Goal: Information Seeking & Learning: Learn about a topic

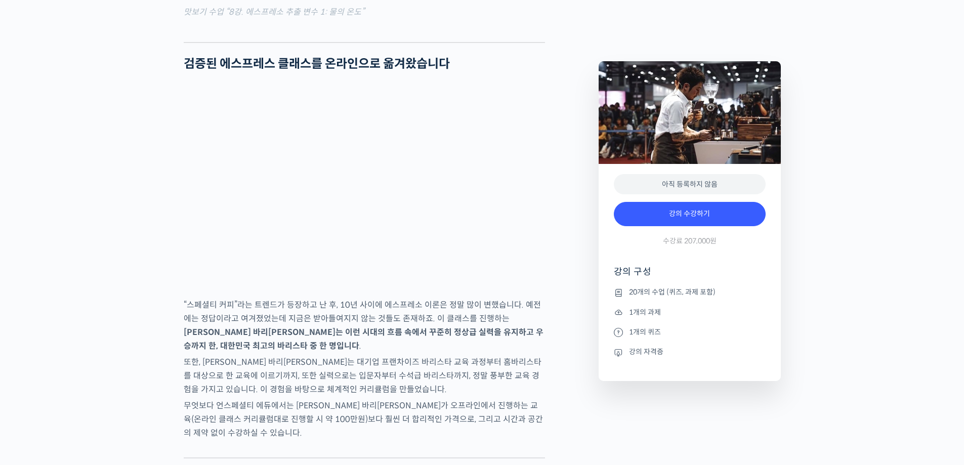
scroll to position [1518, 0]
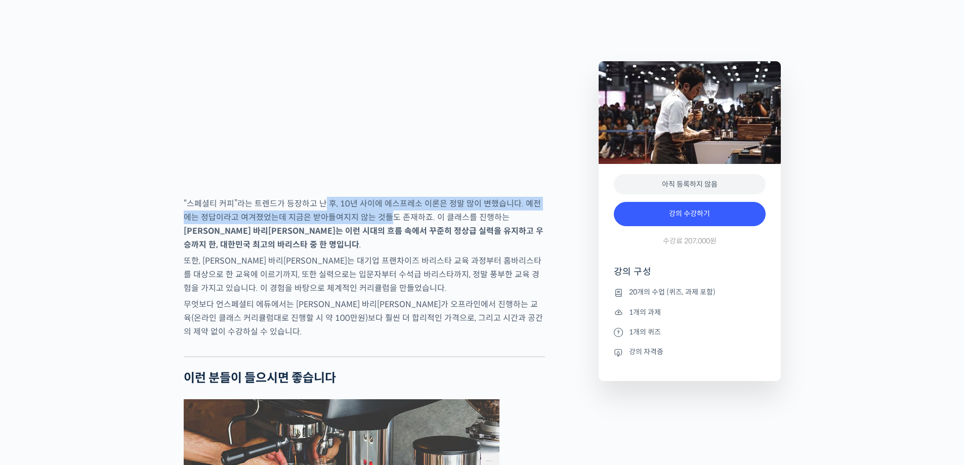
drag, startPoint x: 323, startPoint y: 243, endPoint x: 379, endPoint y: 250, distance: 56.1
click at [379, 250] on p "“스페셜티 커피”라는 트렌드가 등장하고 난 후, 10년 사이에 에스프레소 이론은 정말 많이 변했습니다. 예전에는 정답이라고 여겨졌었는데 지금은…" at bounding box center [364, 224] width 361 height 55
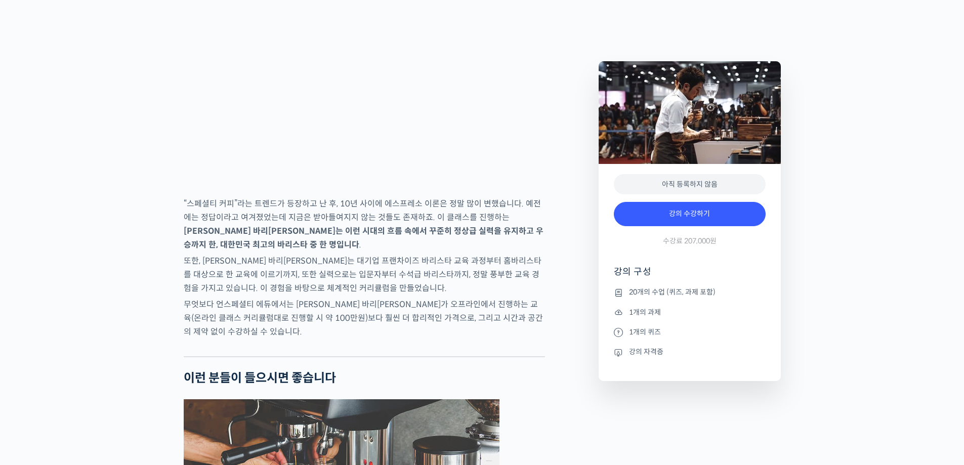
click at [381, 250] on strong "신창호 바리스타는 이런 시대의 흐름 속에서 꾸준히 정상급 실력을 유지하고 우승까지 한, 대한민국 최고의 바리스타 중 한 명입니다" at bounding box center [364, 238] width 360 height 24
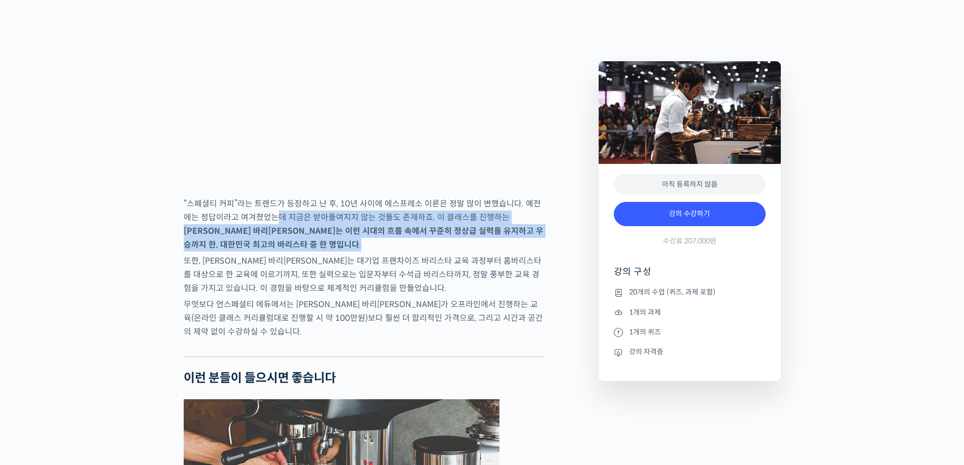
drag, startPoint x: 272, startPoint y: 258, endPoint x: 318, endPoint y: 286, distance: 54.3
click at [318, 251] on p "“스페셜티 커피”라는 트렌드가 등장하고 난 후, 10년 사이에 에스프레소 이론은 정말 많이 변했습니다. 예전에는 정답이라고 여겨졌었는데 지금은…" at bounding box center [364, 224] width 361 height 55
click at [391, 251] on p "“스페셜티 커피”라는 트렌드가 등장하고 난 후, 10년 사이에 에스프레소 이론은 정말 많이 변했습니다. 예전에는 정답이라고 여겨졌었는데 지금은…" at bounding box center [364, 224] width 361 height 55
drag, startPoint x: 425, startPoint y: 251, endPoint x: 440, endPoint y: 279, distance: 31.3
click at [440, 251] on p "“스페셜티 커피”라는 트렌드가 등장하고 난 후, 10년 사이에 에스프레소 이론은 정말 많이 변했습니다. 예전에는 정답이라고 여겨졌었는데 지금은…" at bounding box center [364, 224] width 361 height 55
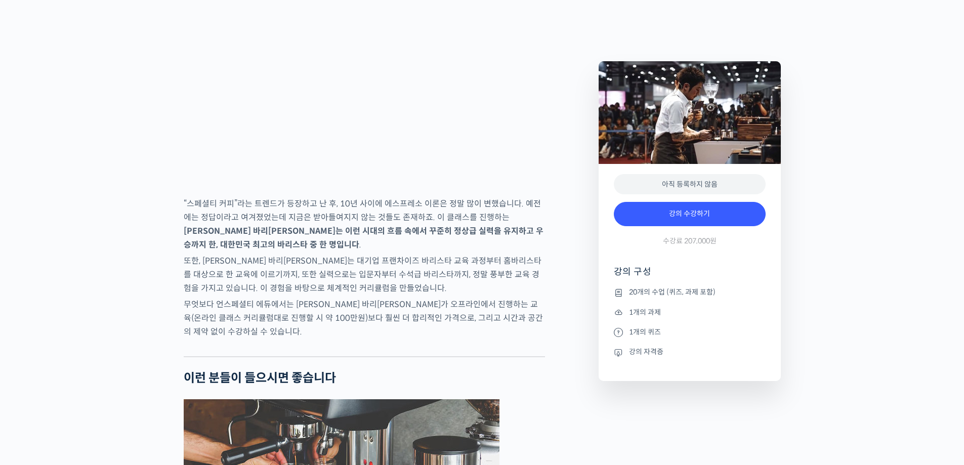
click at [442, 295] on p "또한, 신창호 바리스타는 대기업 프랜차이즈 바리스타 교육 과정부터 홈바리스타를 대상으로 한 교육에 이르기까지, 또한 실력으로는 입문자부터 수석…" at bounding box center [364, 274] width 361 height 41
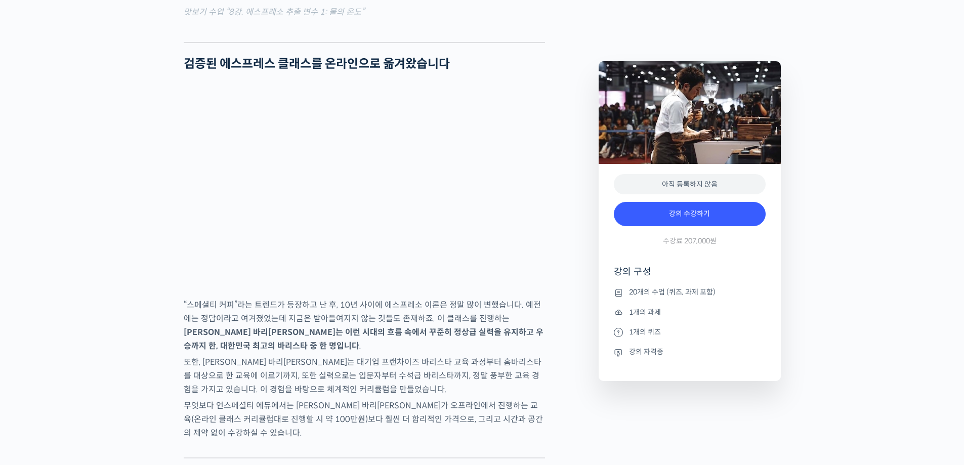
scroll to position [1366, 0]
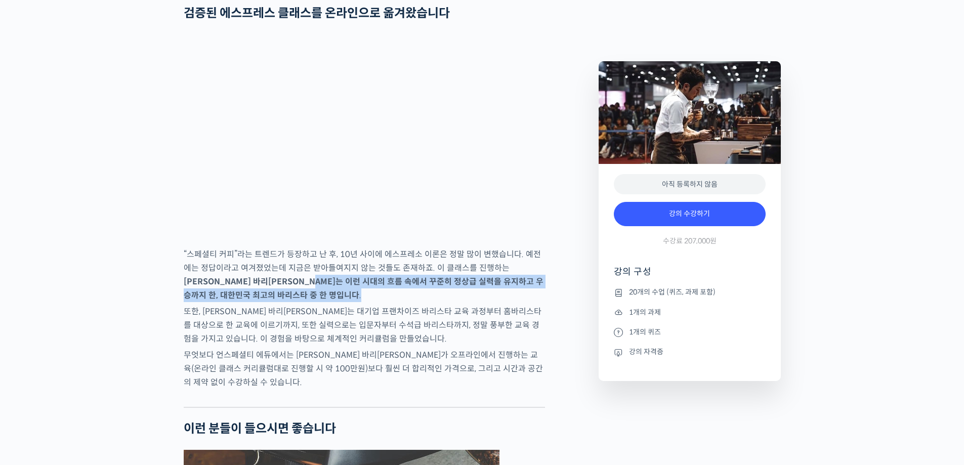
drag, startPoint x: 288, startPoint y: 320, endPoint x: 345, endPoint y: 339, distance: 59.2
click at [344, 302] on p "“스페셜티 커피”라는 트렌드가 등장하고 난 후, 10년 사이에 에스프레소 이론은 정말 많이 변했습니다. 예전에는 정답이라고 여겨졌었는데 지금은…" at bounding box center [364, 274] width 361 height 55
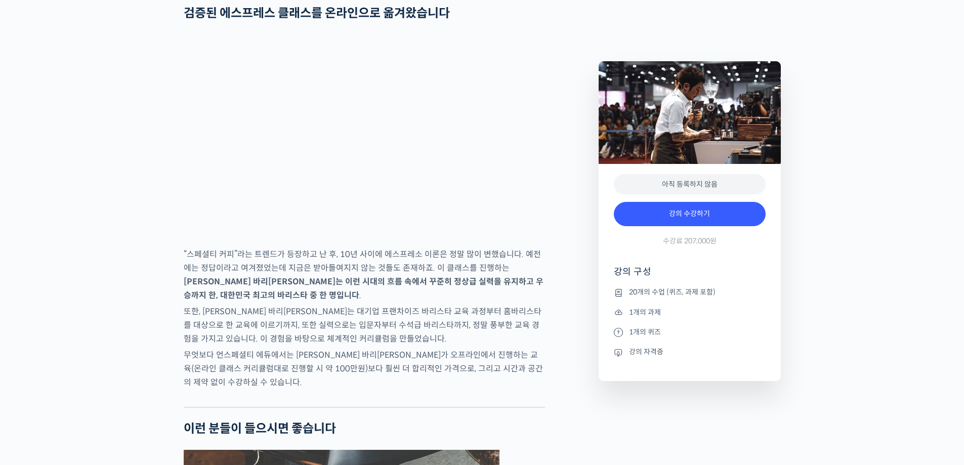
click at [349, 346] on p "또한, 신창호 바리스타는 대기업 프랜차이즈 바리스타 교육 과정부터 홈바리스타를 대상으로 한 교육에 이르기까지, 또한 실력으로는 입문자부터 수석…" at bounding box center [364, 325] width 361 height 41
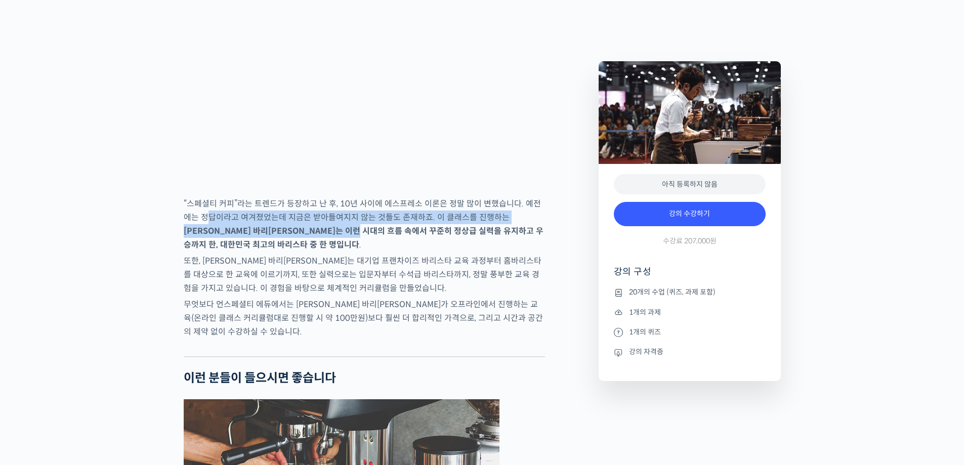
drag, startPoint x: 259, startPoint y: 260, endPoint x: 355, endPoint y: 282, distance: 98.8
click at [354, 251] on p "“스페셜티 커피”라는 트렌드가 등장하고 난 후, 10년 사이에 에스프레소 이론은 정말 많이 변했습니다. 예전에는 정답이라고 여겨졌었는데 지금은…" at bounding box center [364, 224] width 361 height 55
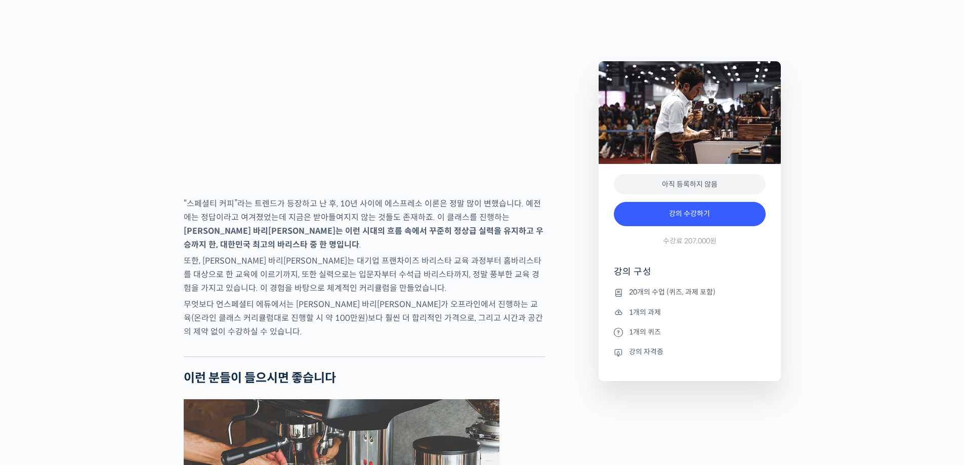
click at [355, 295] on p "또한, 신창호 바리스타는 대기업 프랜차이즈 바리스타 교육 과정부터 홈바리스타를 대상으로 한 교육에 이르기까지, 또한 실력으로는 입문자부터 수석…" at bounding box center [364, 274] width 361 height 41
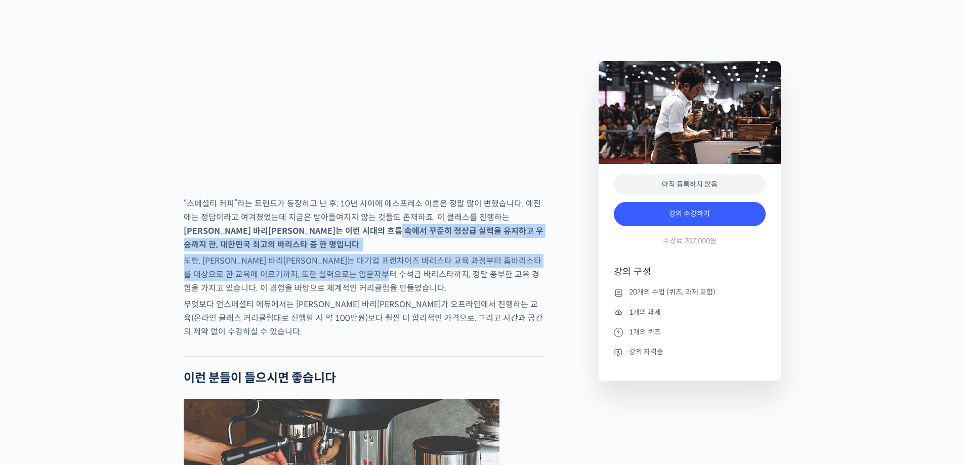
drag, startPoint x: 382, startPoint y: 264, endPoint x: 409, endPoint y: 311, distance: 54.4
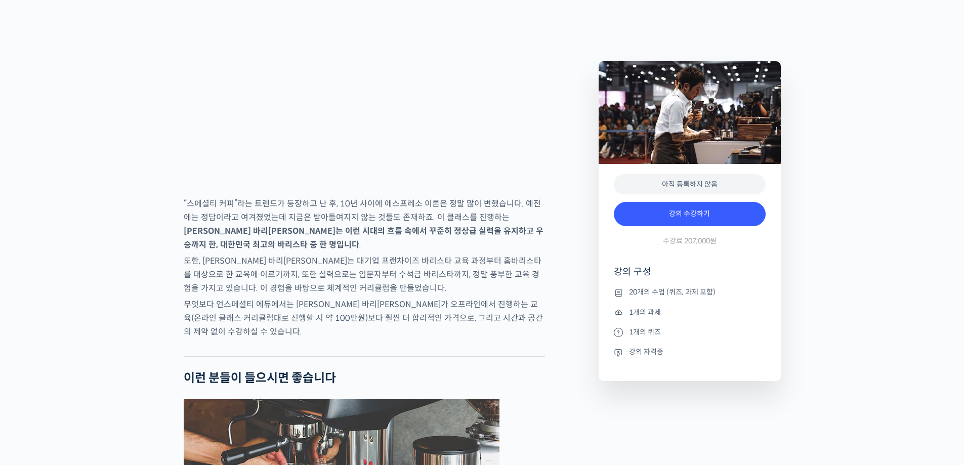
click at [420, 339] on p "무엇보다 언스페셜티 에듀에서는 신창호 바리스타가 오프라인에서 진행하는 교육(온라인 클래스 커리큘럼대로 진행할 시 약 100만원)보다 훨씬 더 …" at bounding box center [364, 318] width 361 height 41
drag, startPoint x: 365, startPoint y: 332, endPoint x: 246, endPoint y: 331, distance: 119.4
click at [246, 295] on p "또한, 신창호 바리스타는 대기업 프랜차이즈 바리스타 교육 과정부터 홈바리스타를 대상으로 한 교육에 이르기까지, 또한 실력으로는 입문자부터 수석…" at bounding box center [364, 274] width 361 height 41
click at [415, 339] on p "무엇보다 언스페셜티 에듀에서는 신창호 바리스타가 오프라인에서 진행하는 교육(온라인 클래스 커리큘럼대로 진행할 시 약 100만원)보다 훨씬 더 …" at bounding box center [364, 318] width 361 height 41
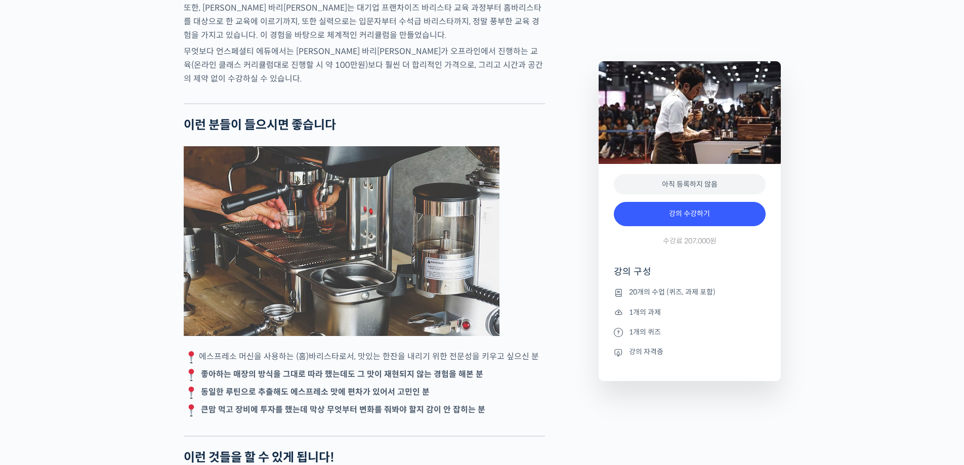
scroll to position [1822, 0]
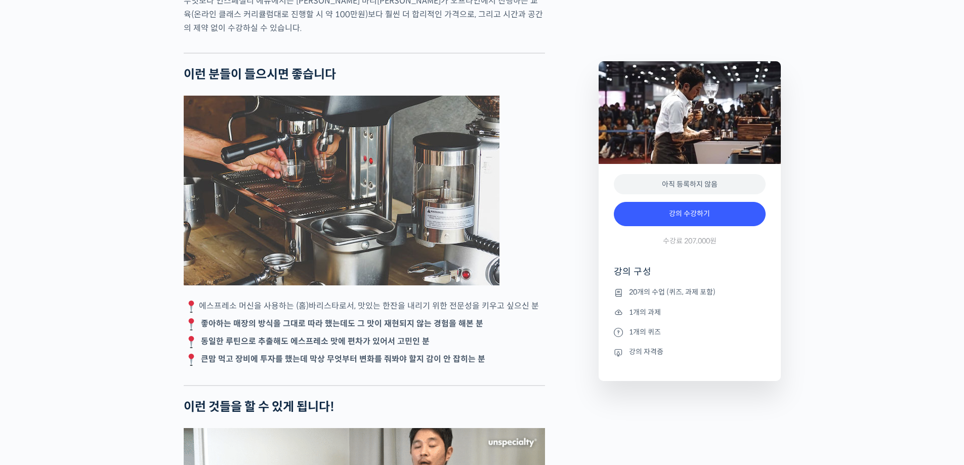
drag, startPoint x: 387, startPoint y: 347, endPoint x: 370, endPoint y: 365, distance: 24.7
click at [393, 314] on p "에스프레소 머신을 사용하는 (홈)바리스타로서, 맛있는 한잔을 내리기 위한 전문성을 키우고 싶으신 분" at bounding box center [364, 306] width 361 height 15
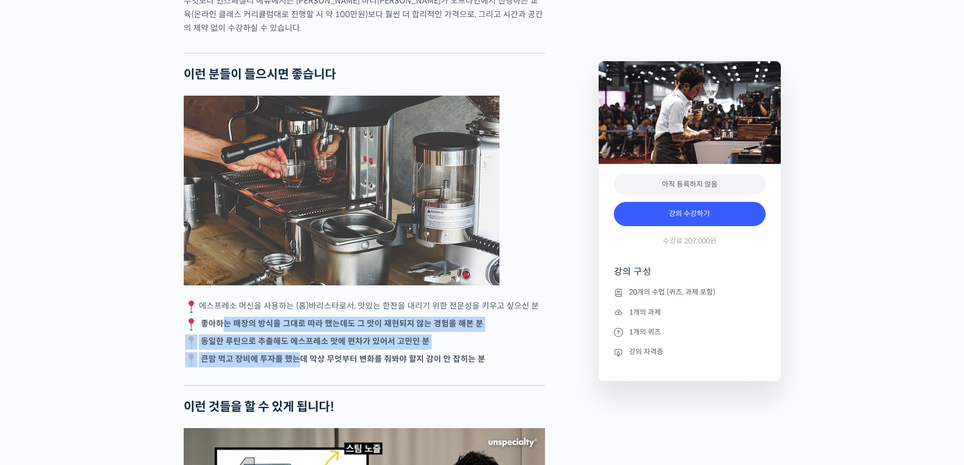
drag, startPoint x: 223, startPoint y: 360, endPoint x: 327, endPoint y: 383, distance: 107.3
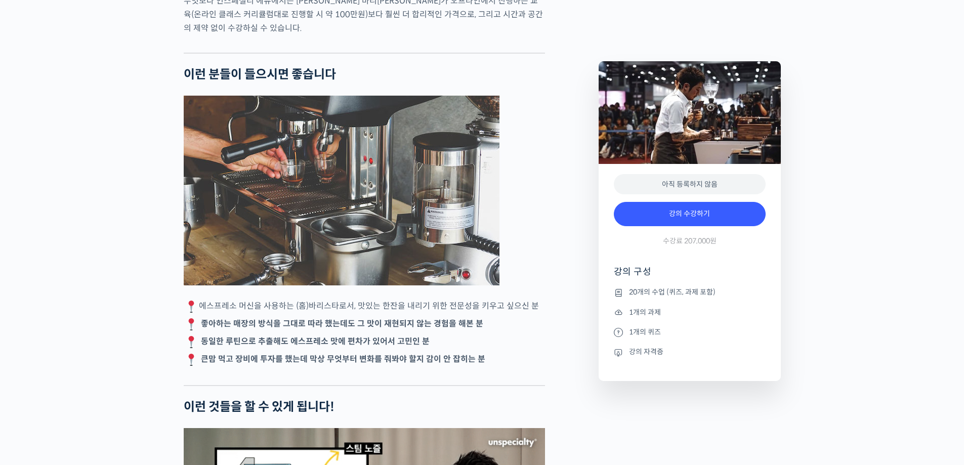
click at [327, 347] on strong "동일한 루틴으로 추출해도 에스프레소 맛에 편차가 있어서 고민인 분" at bounding box center [315, 341] width 229 height 11
drag, startPoint x: 292, startPoint y: 380, endPoint x: 328, endPoint y: 382, distance: 36.5
click at [316, 347] on strong "동일한 루틴으로 추출해도 에스프레소 맛에 편차가 있어서 고민인 분" at bounding box center [315, 341] width 229 height 11
click at [328, 347] on strong "동일한 루틴으로 추출해도 에스프레소 맛에 편차가 있어서 고민인 분" at bounding box center [315, 341] width 229 height 11
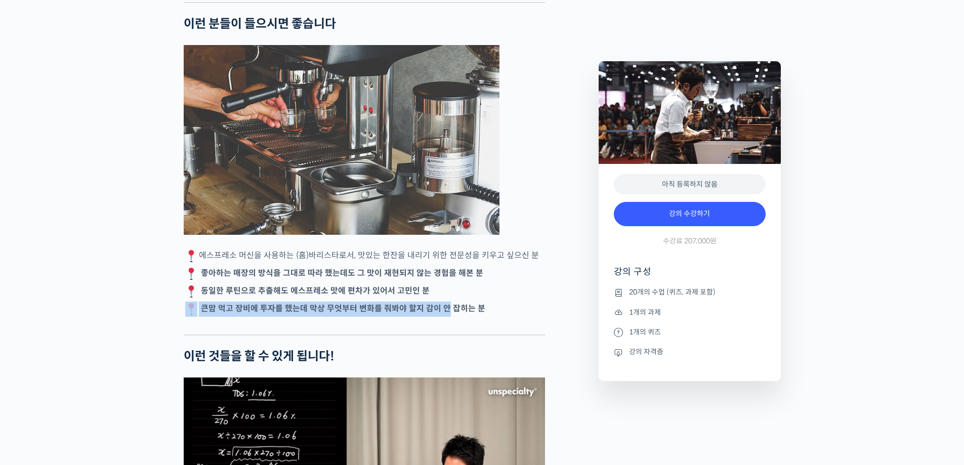
drag, startPoint x: 440, startPoint y: 351, endPoint x: 133, endPoint y: 340, distance: 307.4
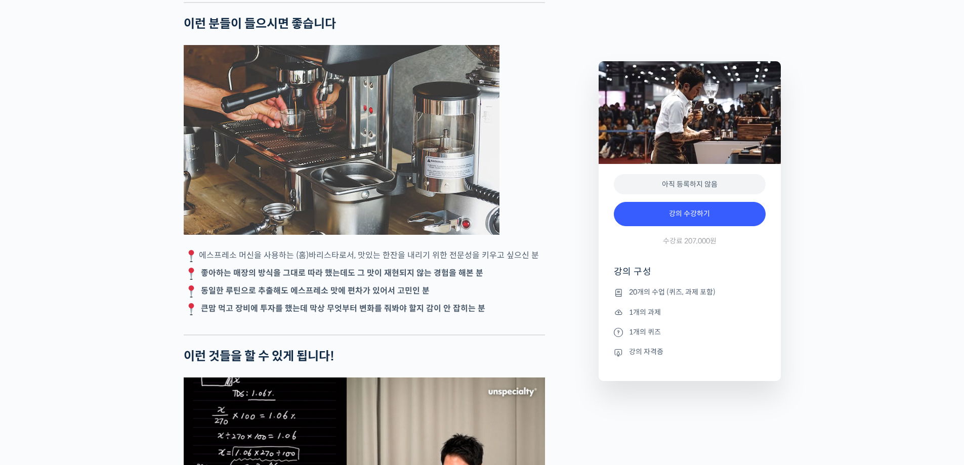
click at [337, 334] on div at bounding box center [364, 326] width 361 height 15
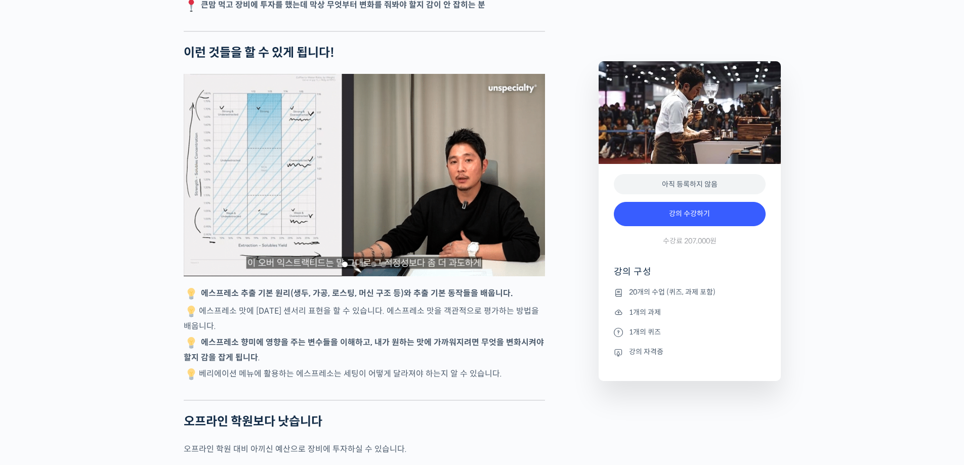
scroll to position [2227, 0]
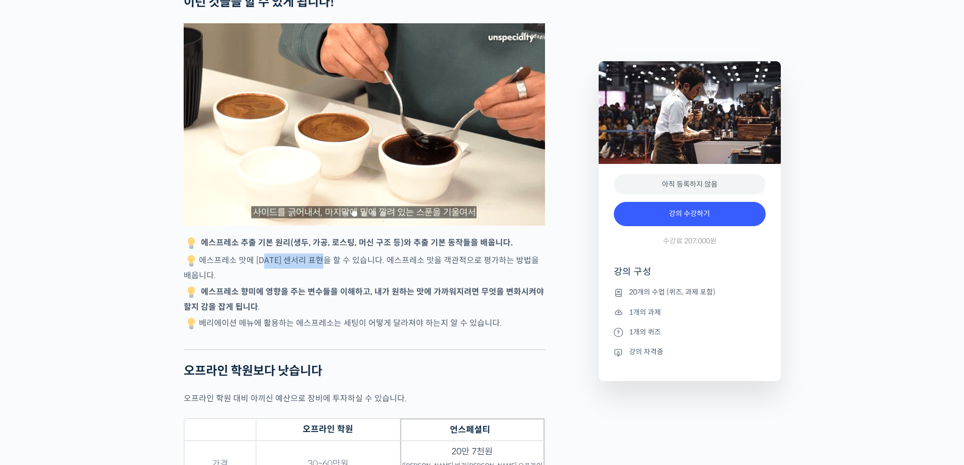
drag, startPoint x: 260, startPoint y: 291, endPoint x: 338, endPoint y: 304, distance: 78.9
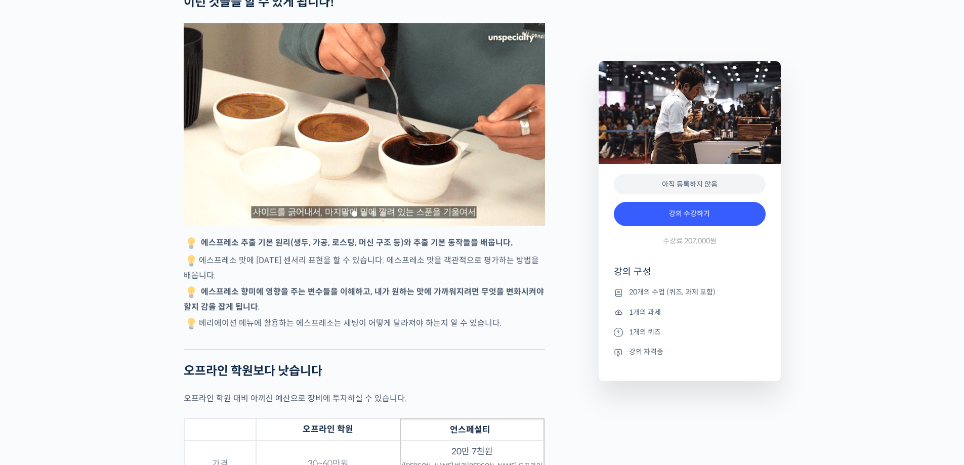
click at [338, 282] on p "에스프레소 맛에 대한 센서리 표현을 할 수 있습니다. 에스프레소 맛을 객관적으로 평가하는 방법을 배웁니다." at bounding box center [364, 268] width 361 height 29
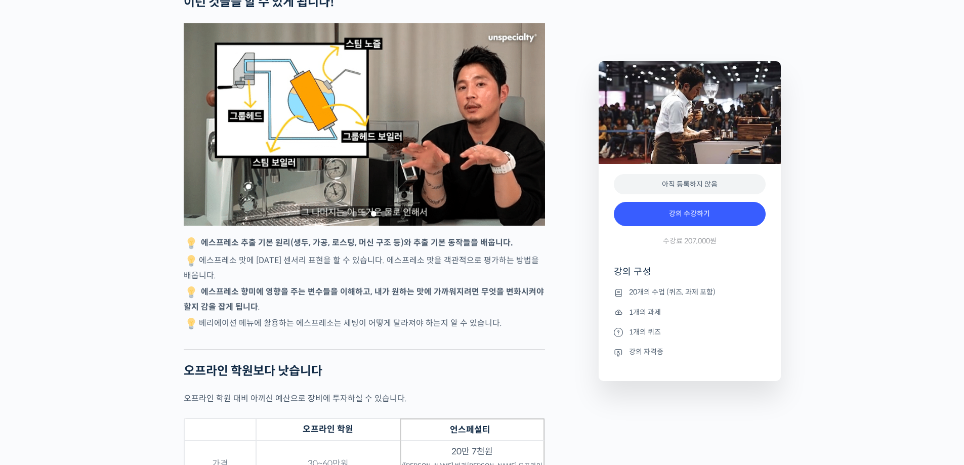
scroll to position [2277, 0]
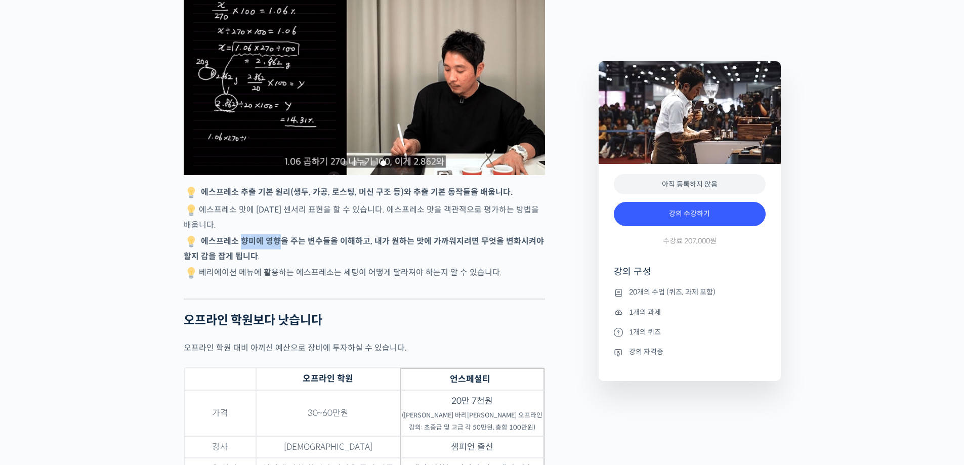
drag, startPoint x: 241, startPoint y: 273, endPoint x: 302, endPoint y: 282, distance: 60.8
drag, startPoint x: 268, startPoint y: 291, endPoint x: 295, endPoint y: 292, distance: 26.3
click at [293, 263] on p "에스프레소 향미에 영향을 주는 변수들을 이해하고, 내가 원하는 맛에 가까워지려면 무엇을 변화시켜야 할지 감을 잡게 됩니다 ." at bounding box center [364, 248] width 361 height 29
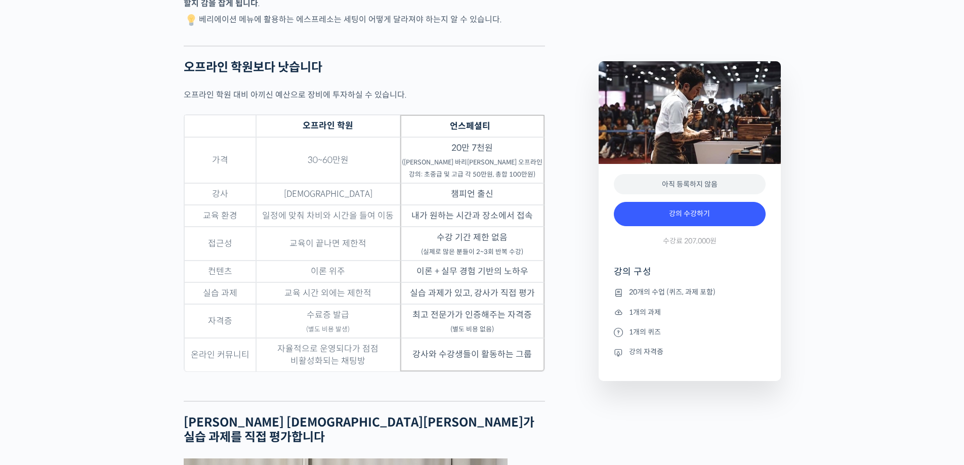
scroll to position [2631, 0]
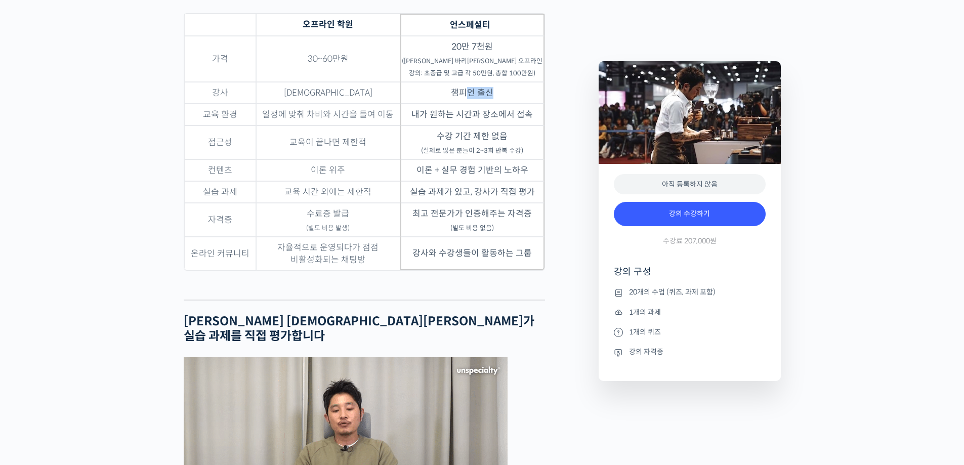
drag, startPoint x: 496, startPoint y: 137, endPoint x: 449, endPoint y: 159, distance: 52.1
click at [457, 104] on td "챔피언 출신" at bounding box center [472, 93] width 144 height 22
click at [449, 125] on td "내가 원하는 시간과 장소에서 접속" at bounding box center [472, 115] width 144 height 22
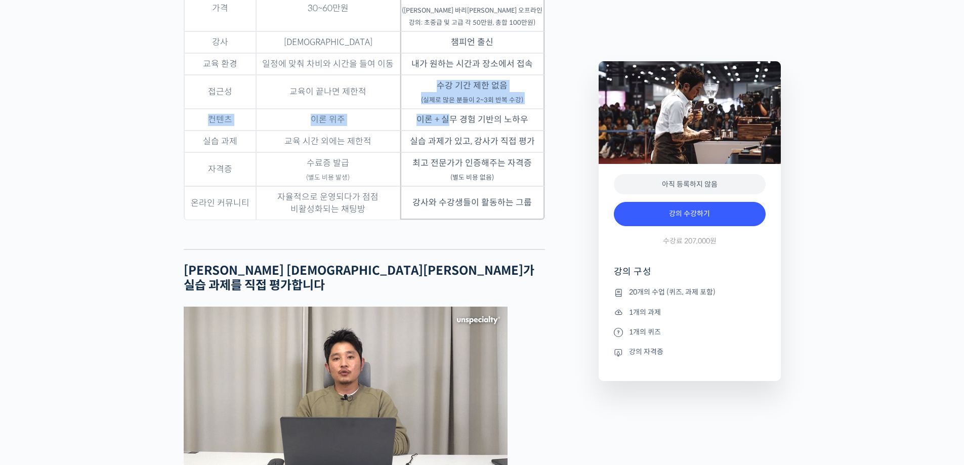
drag, startPoint x: 431, startPoint y: 127, endPoint x: 453, endPoint y: 153, distance: 34.5
click at [453, 153] on tbody "가격 30~60만원 20만 7천원 (신창호 바리스타 오프라인 강의: 초중급 및 고급 각 50만원, 총합 100만원) 강사 복불복 챔피언 출신 …" at bounding box center [364, 102] width 360 height 234
click at [461, 152] on td "실습 과제가 있고, 강사가 직접 평가" at bounding box center [472, 142] width 144 height 22
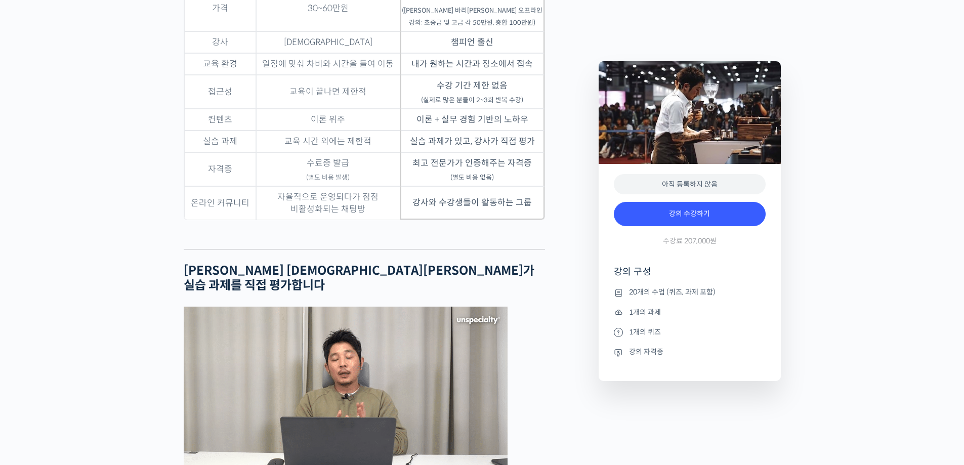
scroll to position [2733, 0]
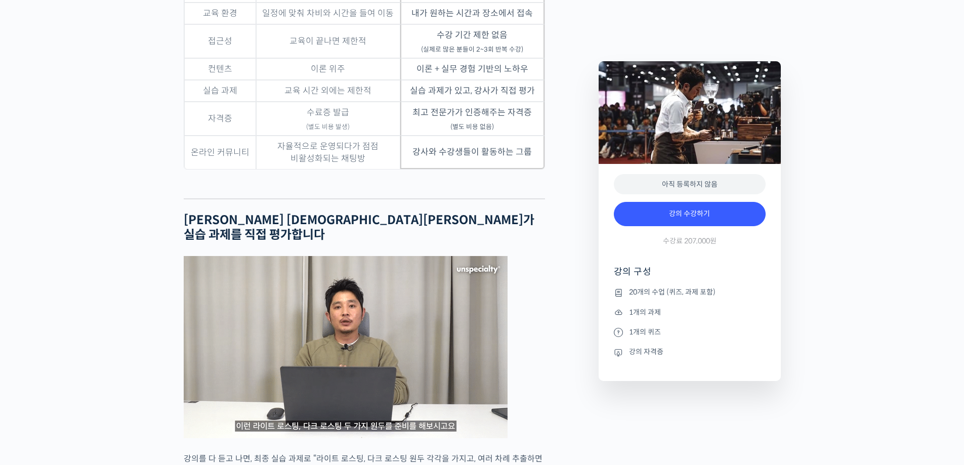
drag, startPoint x: 433, startPoint y: 137, endPoint x: 476, endPoint y: 155, distance: 46.0
click at [455, 102] on td "실습 과제가 있고, 강사가 직접 평가" at bounding box center [472, 91] width 144 height 22
drag, startPoint x: 473, startPoint y: 157, endPoint x: 483, endPoint y: 170, distance: 15.8
click at [472, 136] on td "최고 전문가가 인증해주는 자격증 (별도 비용 없음)" at bounding box center [472, 119] width 144 height 34
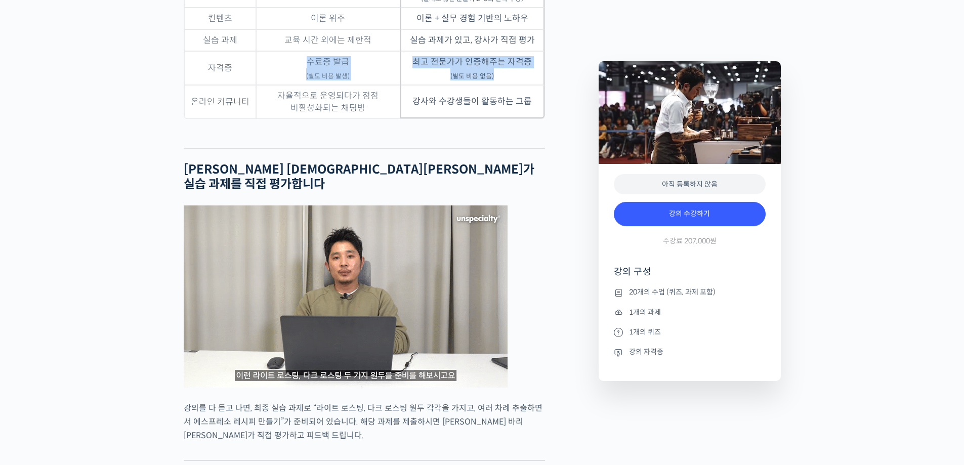
drag, startPoint x: 447, startPoint y: 113, endPoint x: 399, endPoint y: 99, distance: 50.1
click at [399, 85] on tr "자격증 수료증 발급 (별도 비용 발생) 최고 전문가가 인증해주는 자격증 (별도 비용 없음)" at bounding box center [364, 68] width 360 height 34
click at [409, 118] on td "강사와 수강생들이 활동하는 그룹" at bounding box center [472, 101] width 144 height 33
drag, startPoint x: 415, startPoint y: 141, endPoint x: 509, endPoint y: 141, distance: 93.6
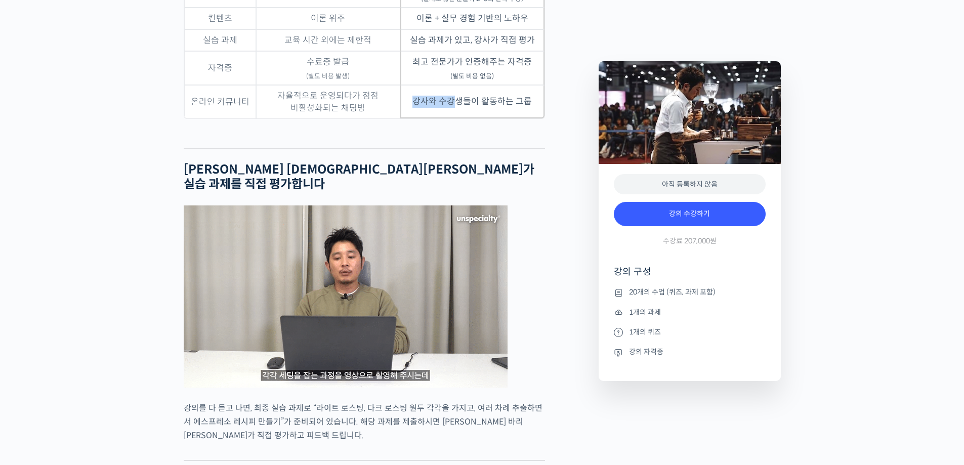
click at [467, 118] on td "강사와 수강생들이 활동하는 그룹" at bounding box center [472, 101] width 144 height 33
click at [509, 118] on td "강사와 수강생들이 활동하는 그룹" at bounding box center [472, 101] width 144 height 33
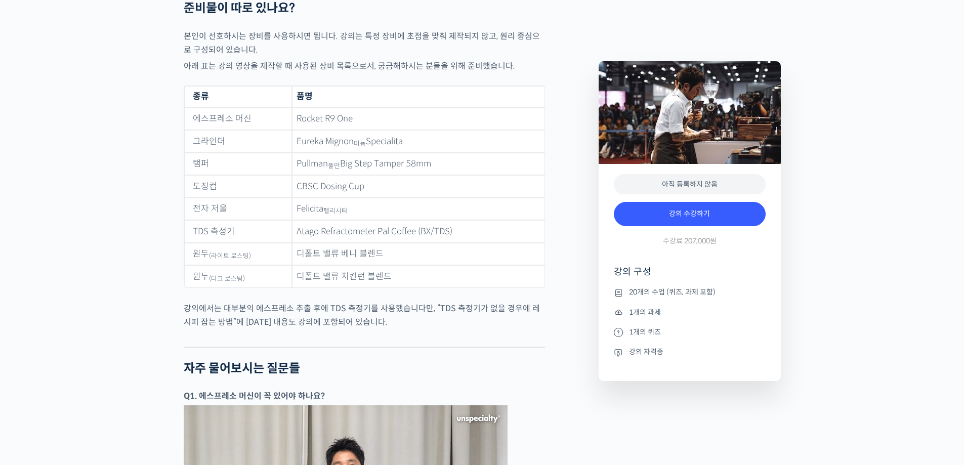
scroll to position [4251, 0]
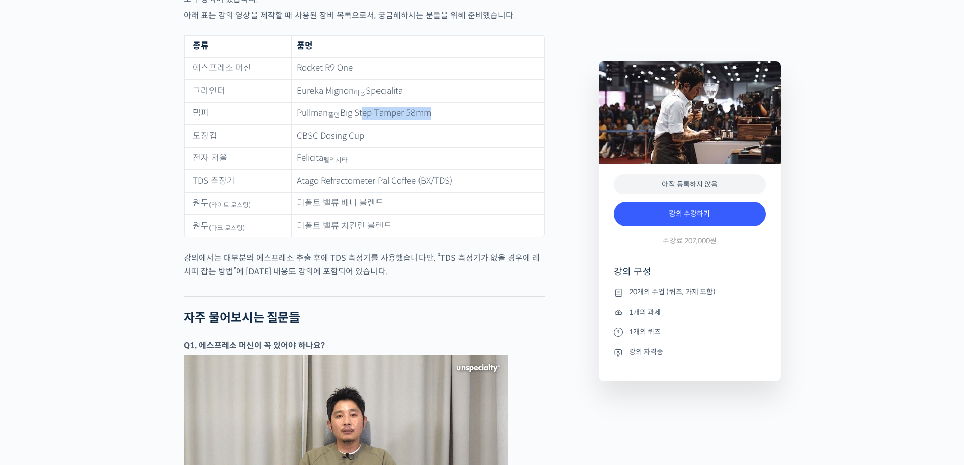
drag, startPoint x: 406, startPoint y: 116, endPoint x: 360, endPoint y: 120, distance: 46.7
click at [360, 118] on td "Pullman 풀만 Big Step Tamper 58mm" at bounding box center [418, 113] width 253 height 23
click at [363, 164] on td "Felicita 펠리시타" at bounding box center [418, 158] width 253 height 23
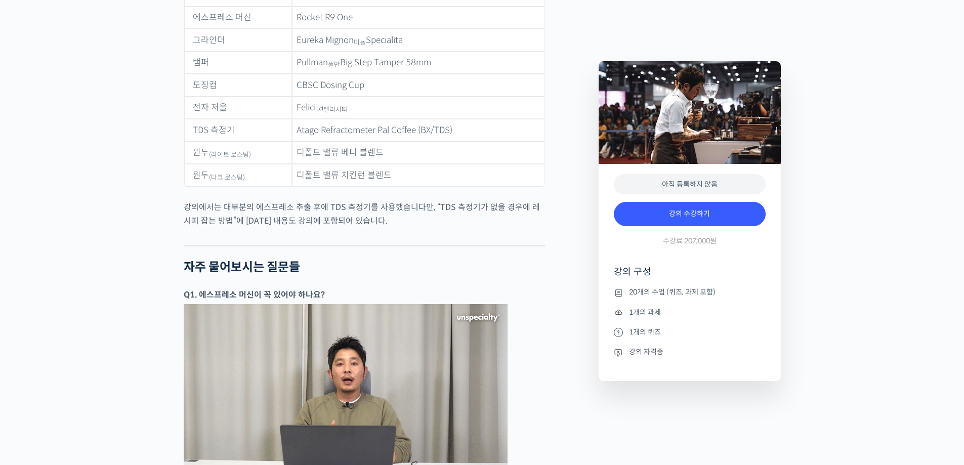
click at [384, 177] on td "디폴트 밸류 치킨런 블렌드" at bounding box center [418, 175] width 253 height 22
click at [469, 176] on td "디폴트 밸류 치킨런 블렌드" at bounding box center [418, 175] width 253 height 22
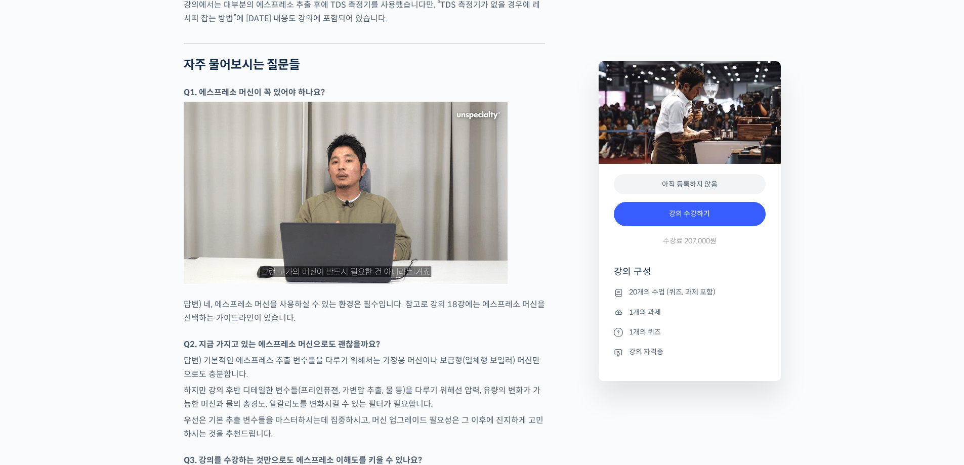
scroll to position [4605, 0]
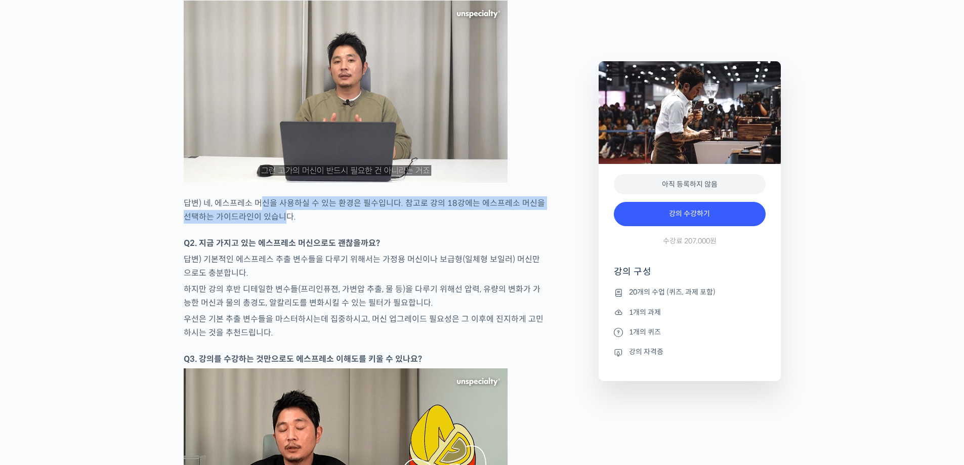
drag, startPoint x: 257, startPoint y: 203, endPoint x: 280, endPoint y: 221, distance: 29.6
click at [280, 221] on p "답변) 네, 에스프레소 머신을 사용하실 수 있는 환경은 필수입니다. 참고로 강의 18강에는 에스프레소 머신을 선택하는 가이드라인이 있습니다." at bounding box center [364, 209] width 361 height 27
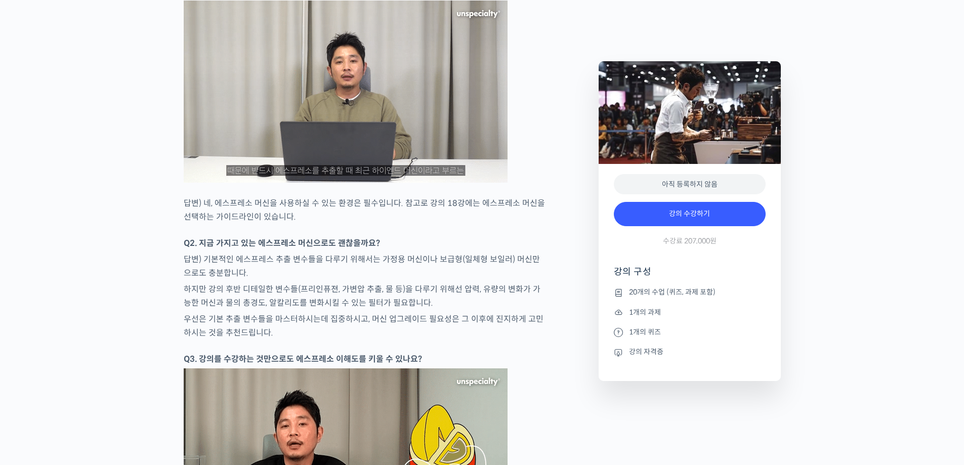
click at [354, 218] on p "답변) 네, 에스프레소 머신을 사용하실 수 있는 환경은 필수입니다. 참고로 강의 18강에는 에스프레소 머신을 선택하는 가이드라인이 있습니다." at bounding box center [364, 209] width 361 height 27
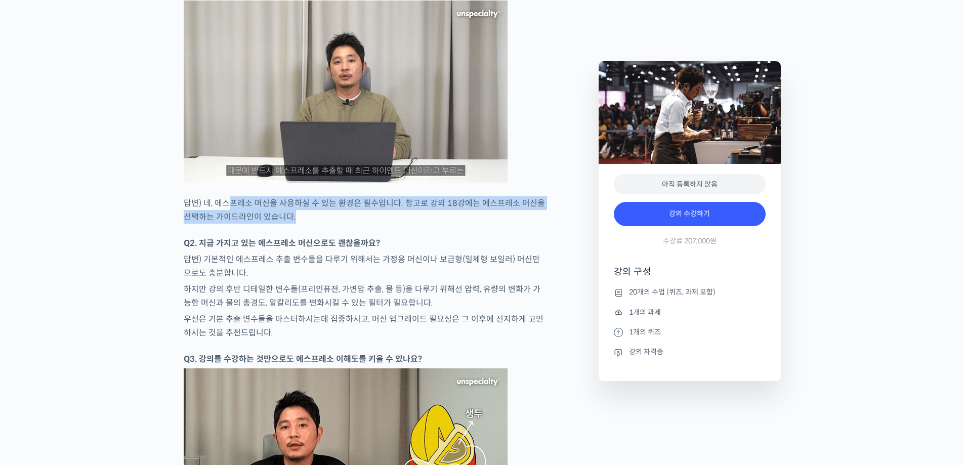
drag, startPoint x: 309, startPoint y: 215, endPoint x: 228, endPoint y: 200, distance: 81.7
click at [228, 200] on p "답변) 네, 에스프레소 머신을 사용하실 수 있는 환경은 필수입니다. 참고로 강의 18강에는 에스프레소 머신을 선택하는 가이드라인이 있습니다." at bounding box center [364, 209] width 361 height 27
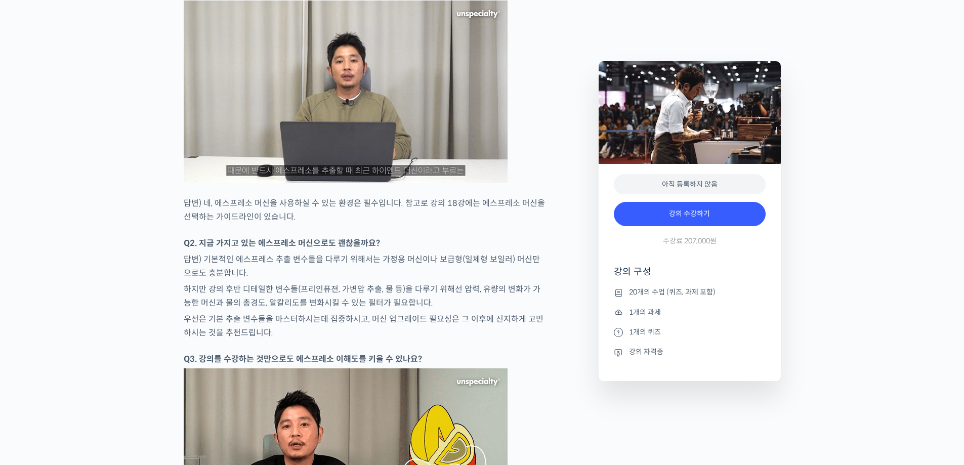
click at [282, 282] on p "하지만 강의 후반 디테일한 변수들(프리인퓨젼, 가변압 추출, 물 등)을 다루기 위해선 압력, 유량의 변화가 가능한 머신과 물의 총경도, 알칼리…" at bounding box center [364, 295] width 361 height 27
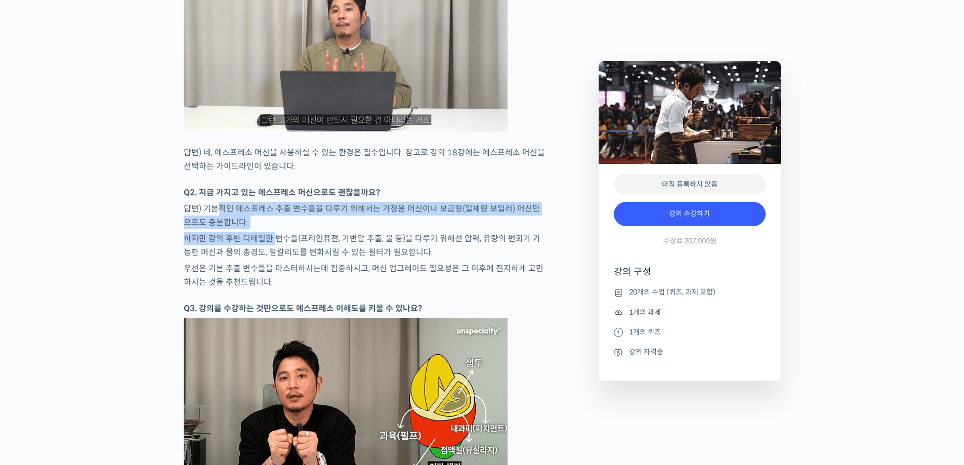
drag, startPoint x: 221, startPoint y: 202, endPoint x: 272, endPoint y: 228, distance: 56.8
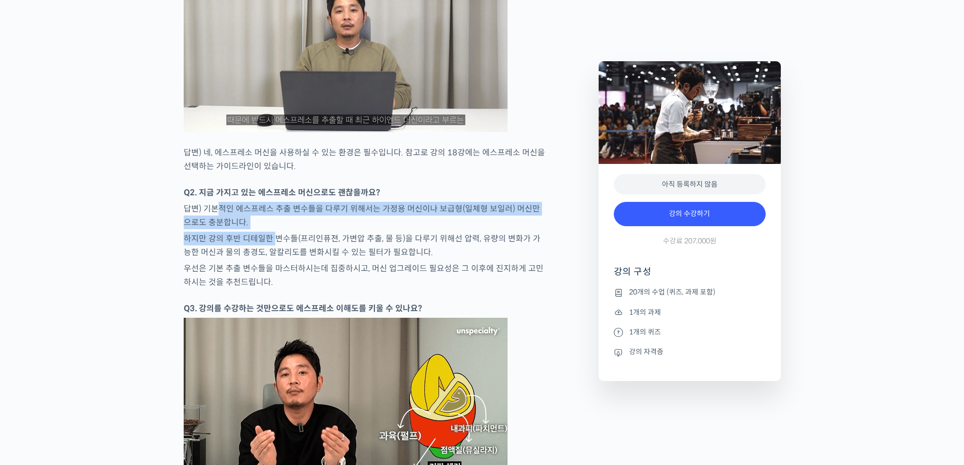
click at [301, 221] on p "답변) 기본적인 에스프레스 추출 변수들을 다루기 위해서는 가정용 머신이나 보급형(일체형 보일러) 머신만으로도 충분합니다." at bounding box center [364, 215] width 361 height 27
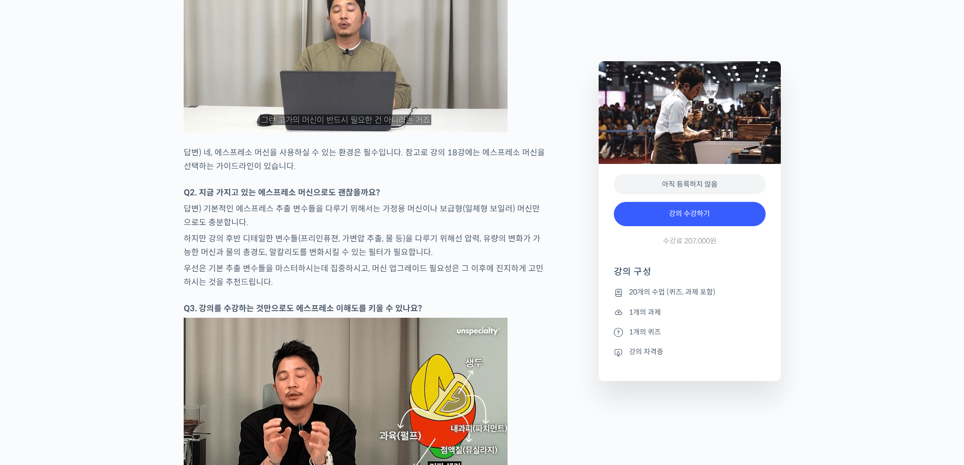
scroll to position [4706, 0]
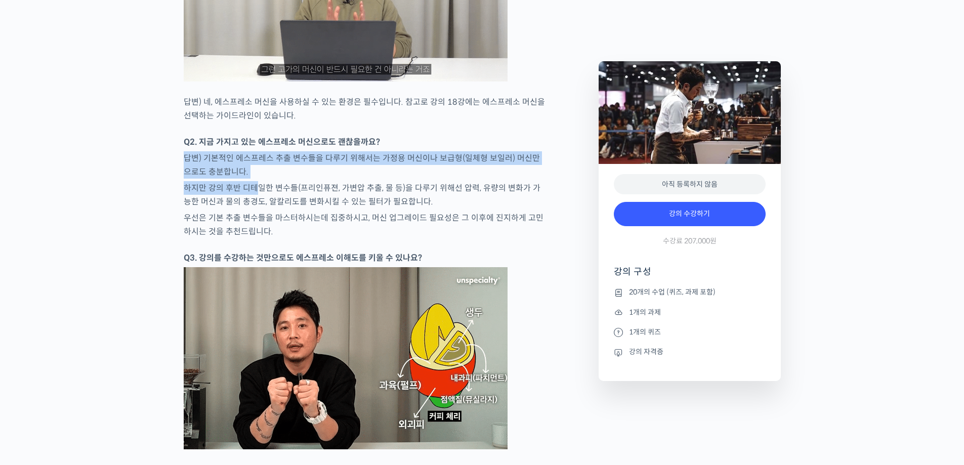
drag, startPoint x: 256, startPoint y: 177, endPoint x: 180, endPoint y: 153, distance: 79.5
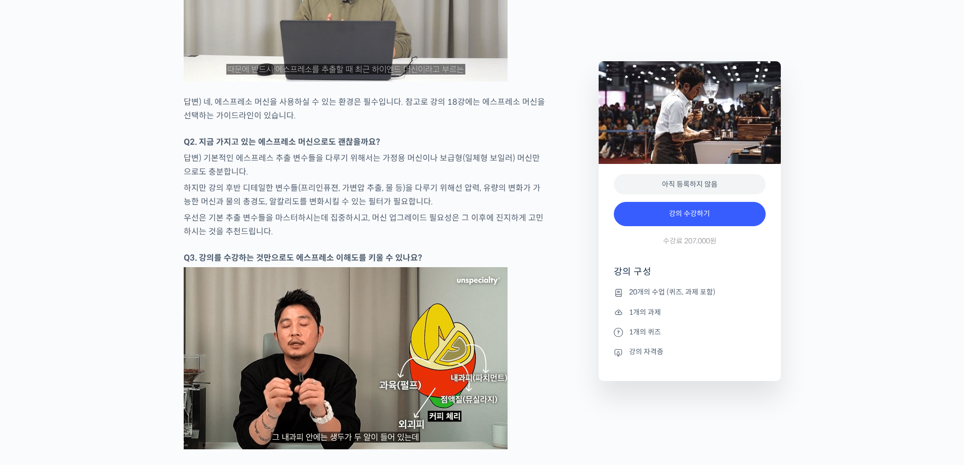
click at [263, 212] on p "우선은 기본 추출 변수들을 마스터하시는데 집중하시고, 머신 업그레이드 필요성은 그 이후에 진지하게 고민하시는 것을 추천드립니다." at bounding box center [364, 224] width 361 height 27
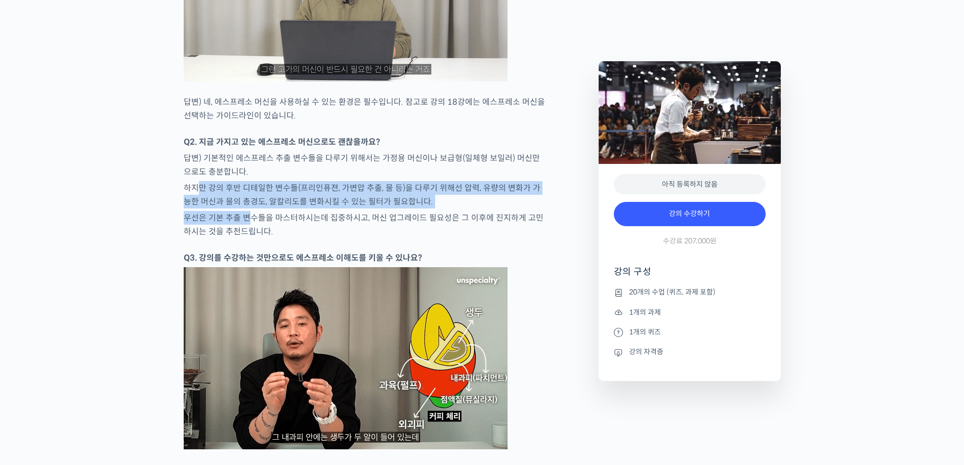
drag, startPoint x: 201, startPoint y: 189, endPoint x: 246, endPoint y: 217, distance: 52.7
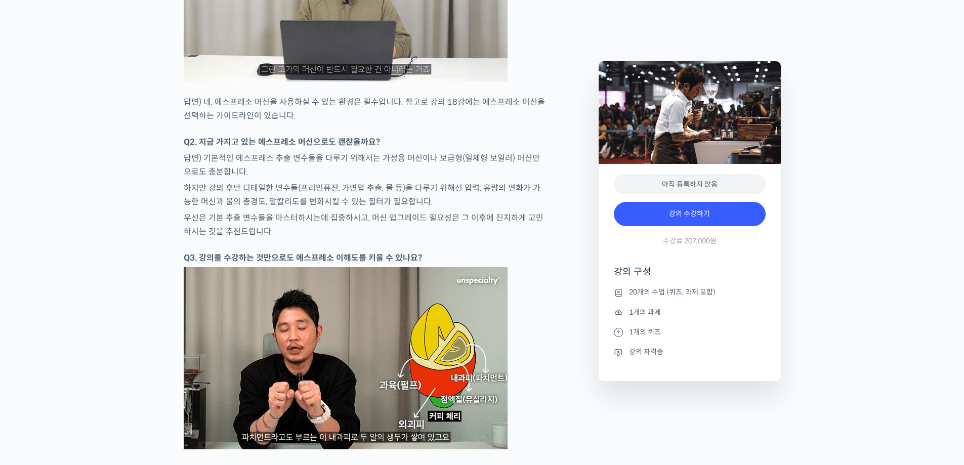
click at [300, 224] on p "우선은 기본 추출 변수들을 마스터하시는데 집중하시고, 머신 업그레이드 필요성은 그 이후에 진지하게 고민하시는 것을 추천드립니다." at bounding box center [364, 224] width 361 height 27
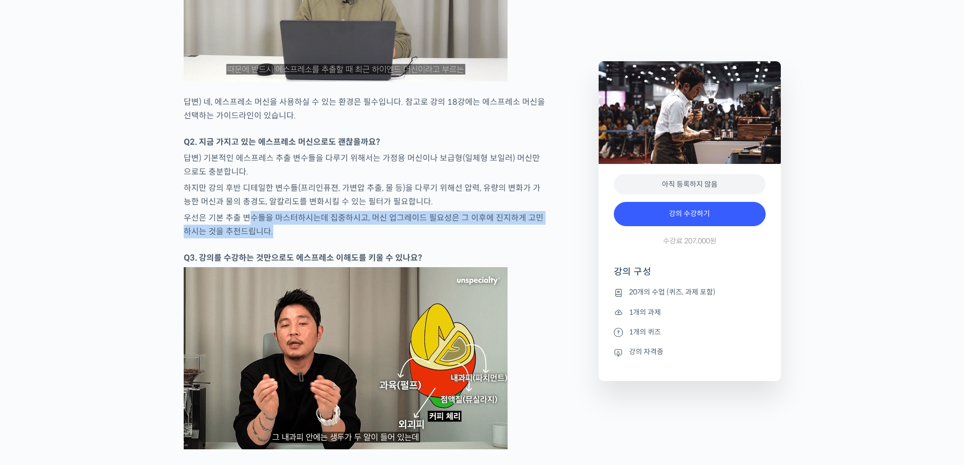
drag, startPoint x: 249, startPoint y: 208, endPoint x: 239, endPoint y: 198, distance: 13.6
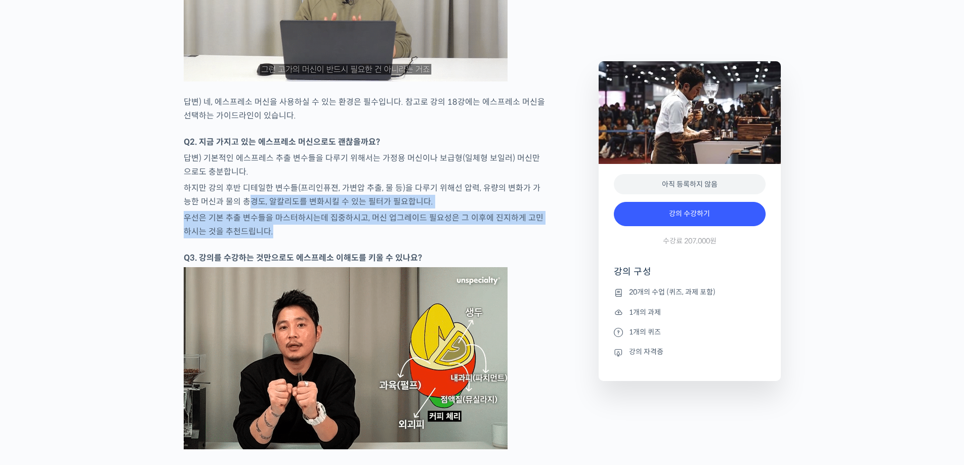
scroll to position [4807, 0]
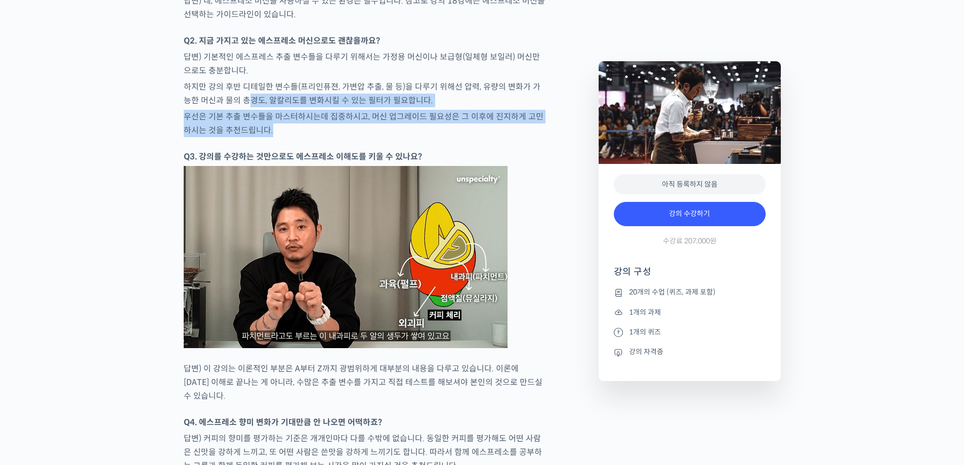
click at [252, 128] on p "우선은 기본 추출 변수들을 마스터하시는데 집중하시고, 머신 업그레이드 필요성은 그 이후에 진지하게 고민하시는 것을 추천드립니다." at bounding box center [364, 123] width 361 height 27
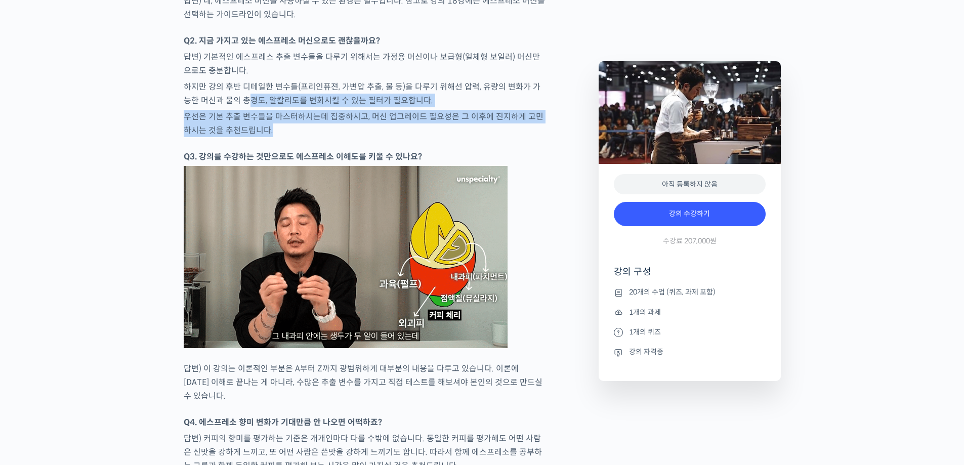
click at [274, 133] on p "우선은 기본 추출 변수들을 마스터하시는데 집중하시고, 머신 업그레이드 필요성은 그 이후에 진지하게 고민하시는 것을 추천드립니다." at bounding box center [364, 123] width 361 height 27
click at [248, 123] on p "우선은 기본 추출 변수들을 마스터하시는데 집중하시고, 머신 업그레이드 필요성은 그 이후에 진지하게 고민하시는 것을 추천드립니다." at bounding box center [364, 123] width 361 height 27
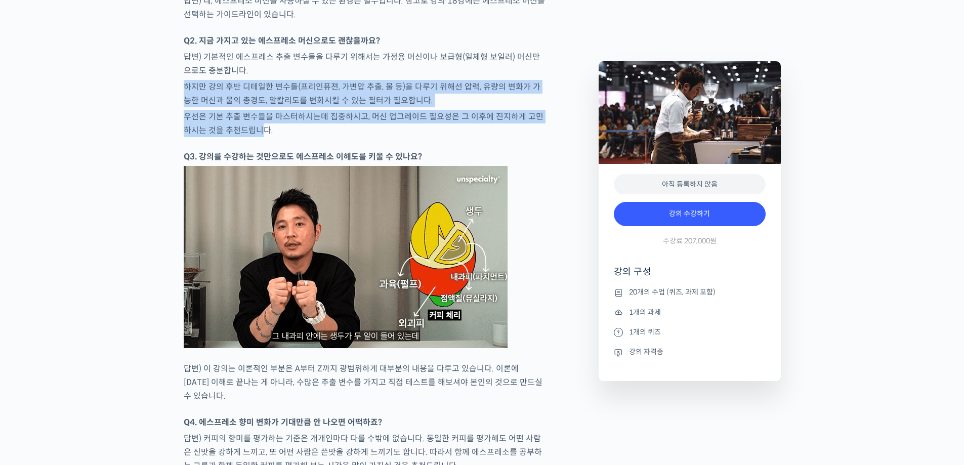
drag, startPoint x: 256, startPoint y: 130, endPoint x: 144, endPoint y: 89, distance: 118.9
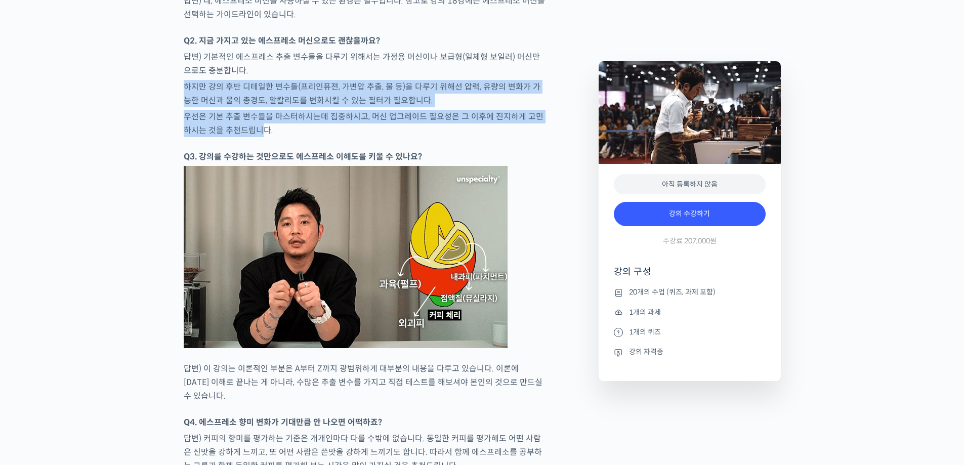
click at [213, 118] on p "우선은 기본 추출 변수들을 마스터하시는데 집중하시고, 머신 업그레이드 필요성은 그 이후에 진지하게 고민하시는 것을 추천드립니다." at bounding box center [364, 123] width 361 height 27
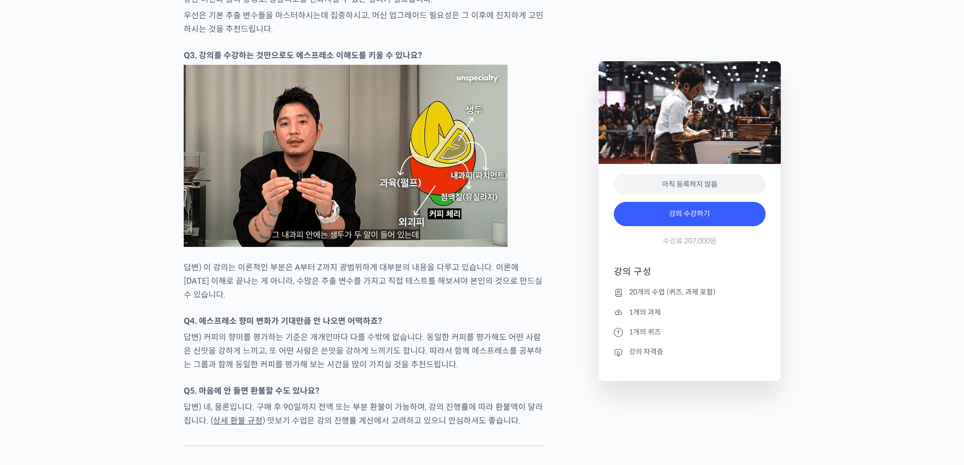
scroll to position [4959, 0]
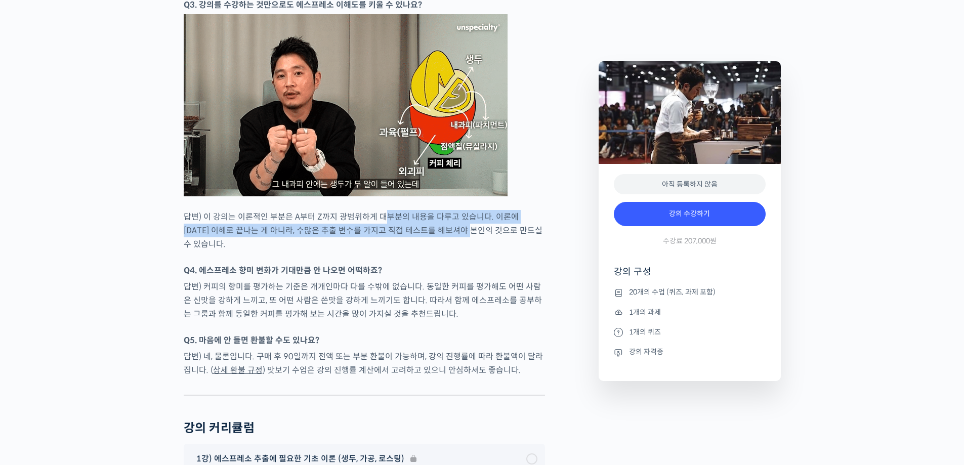
drag, startPoint x: 447, startPoint y: 227, endPoint x: 475, endPoint y: 231, distance: 28.1
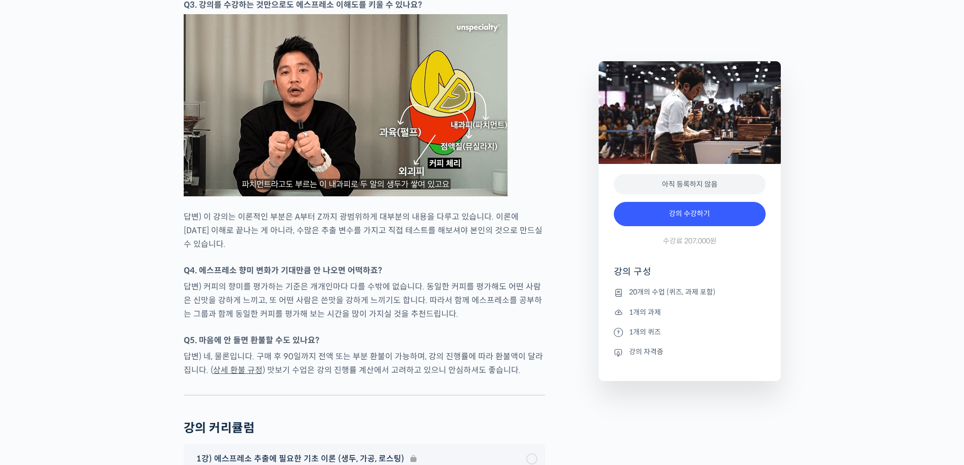
click at [467, 254] on div at bounding box center [364, 259] width 361 height 10
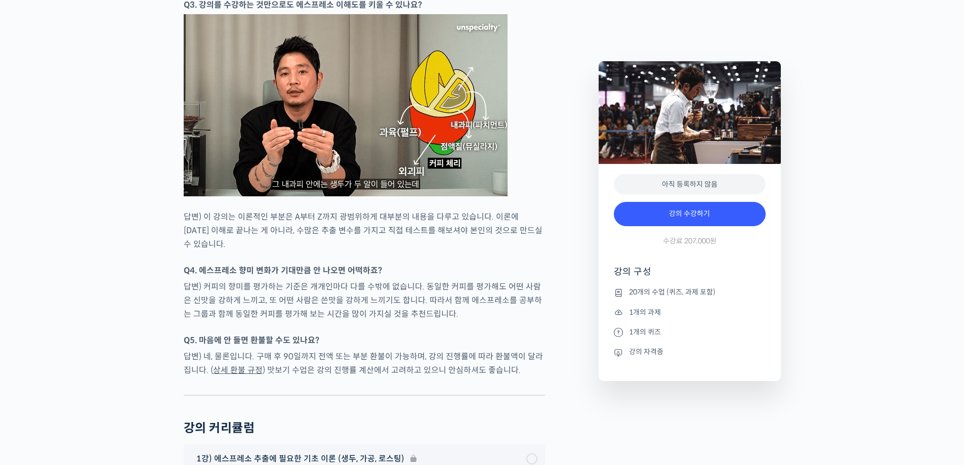
scroll to position [5010, 0]
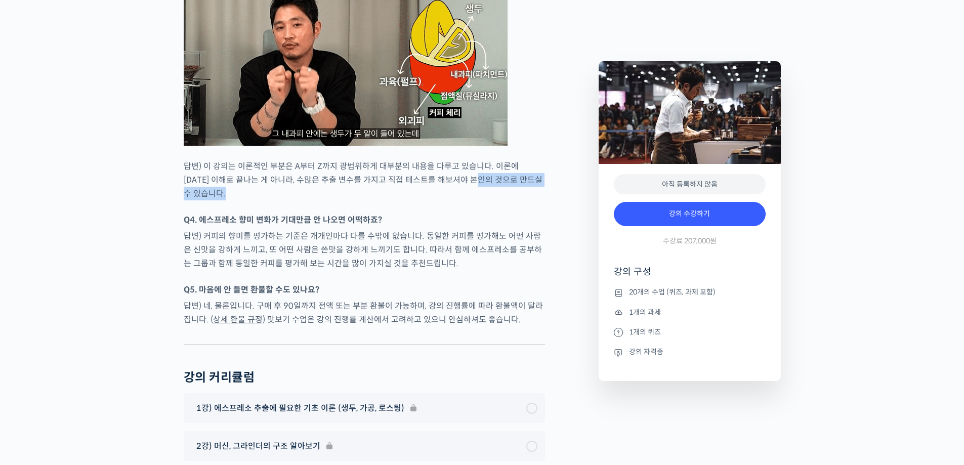
drag, startPoint x: 506, startPoint y: 186, endPoint x: 348, endPoint y: 255, distance: 172.7
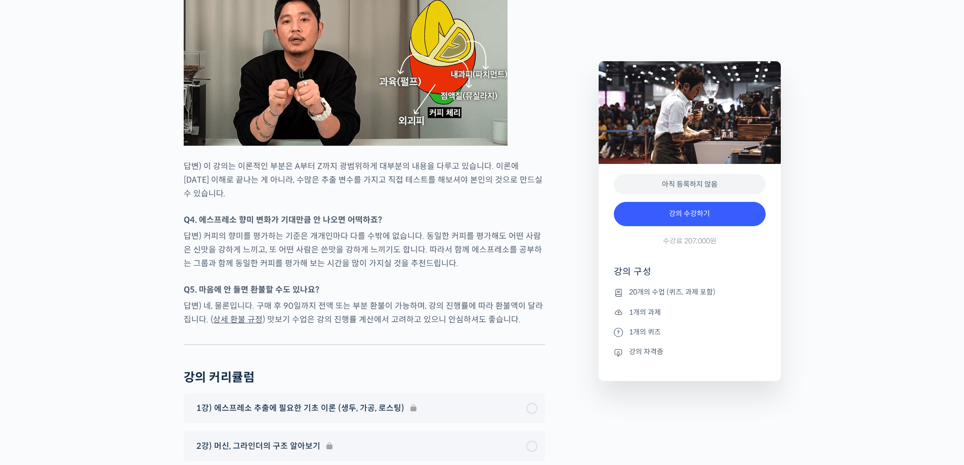
click at [352, 273] on div at bounding box center [364, 278] width 361 height 10
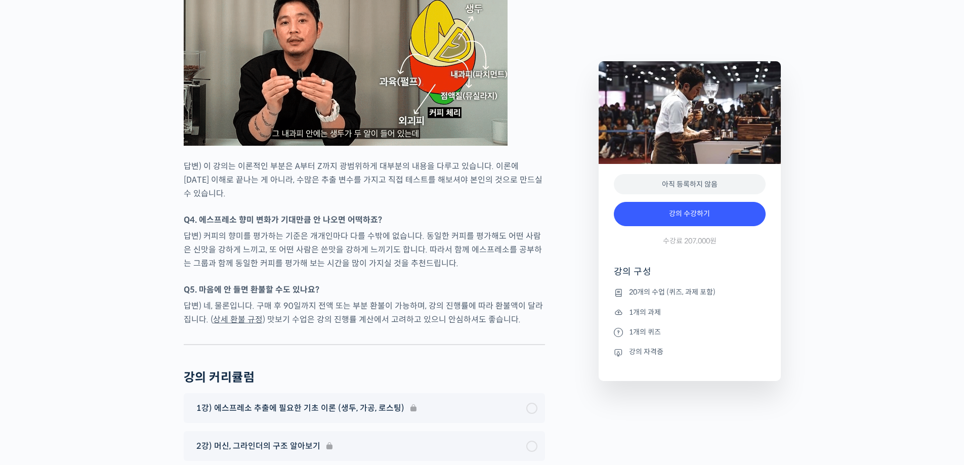
scroll to position [5060, 0]
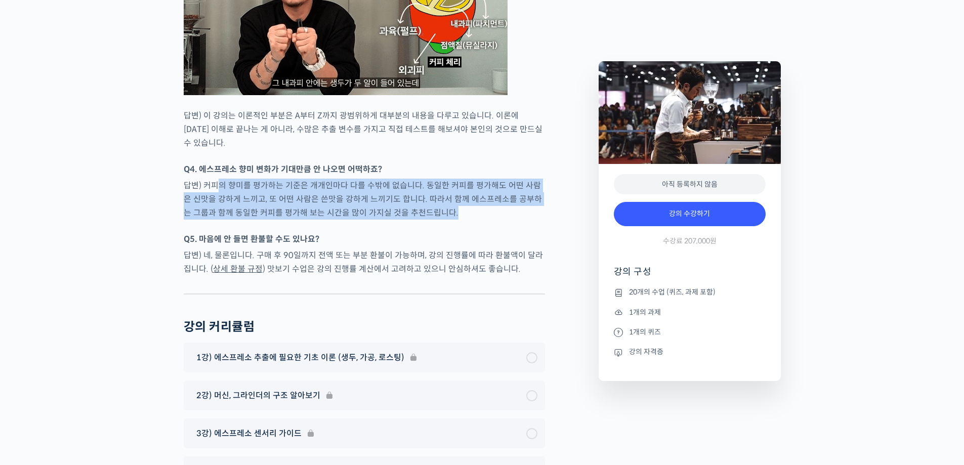
drag, startPoint x: 221, startPoint y: 163, endPoint x: 433, endPoint y: 227, distance: 221.6
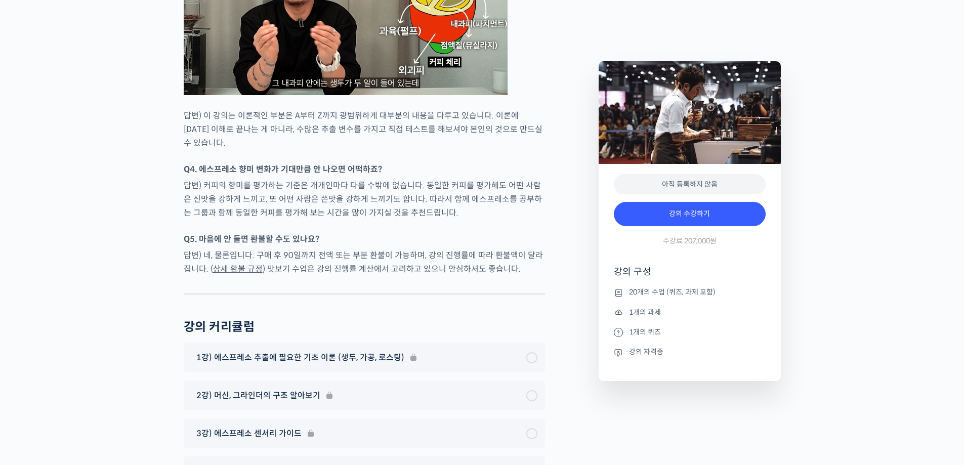
click at [435, 232] on p "Q5. 마음에 안 들면 환불할 수도 있나요?" at bounding box center [364, 239] width 361 height 14
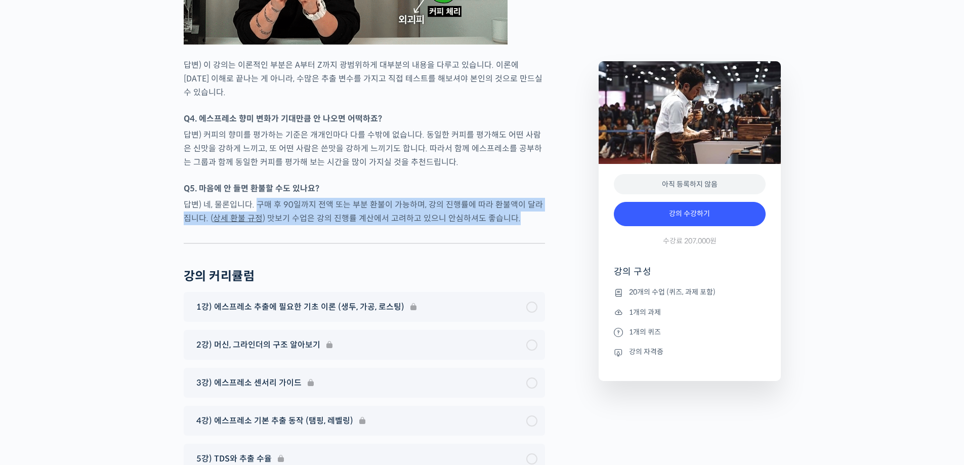
drag, startPoint x: 256, startPoint y: 191, endPoint x: 327, endPoint y: 221, distance: 77.5
click at [410, 228] on div at bounding box center [364, 235] width 361 height 15
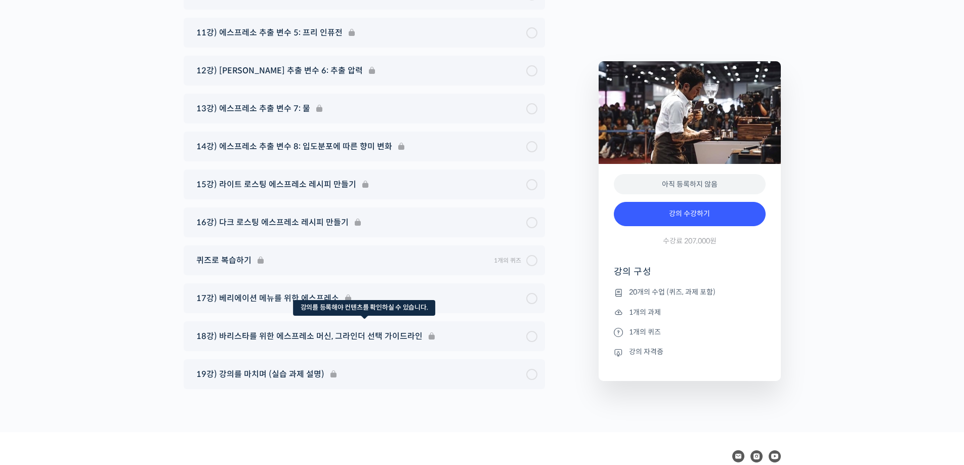
scroll to position [5819, 0]
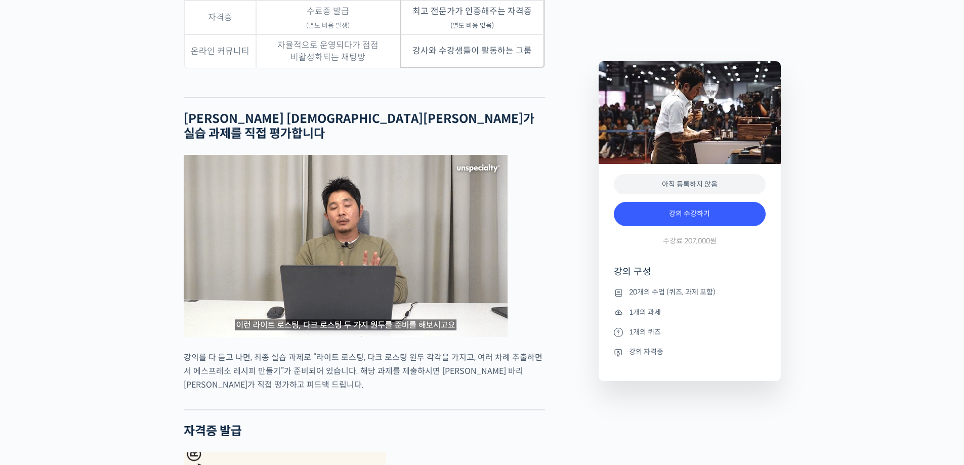
drag, startPoint x: 835, startPoint y: 236, endPoint x: 790, endPoint y: 128, distance: 117.3
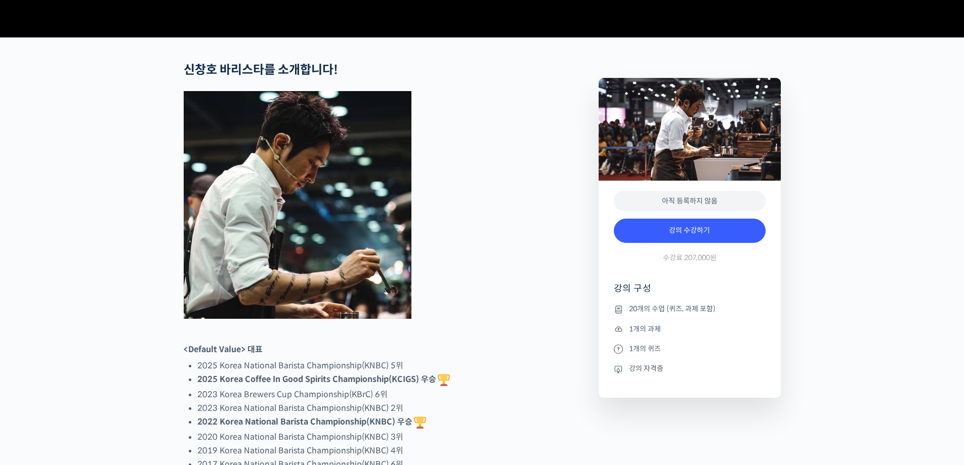
scroll to position [0, 0]
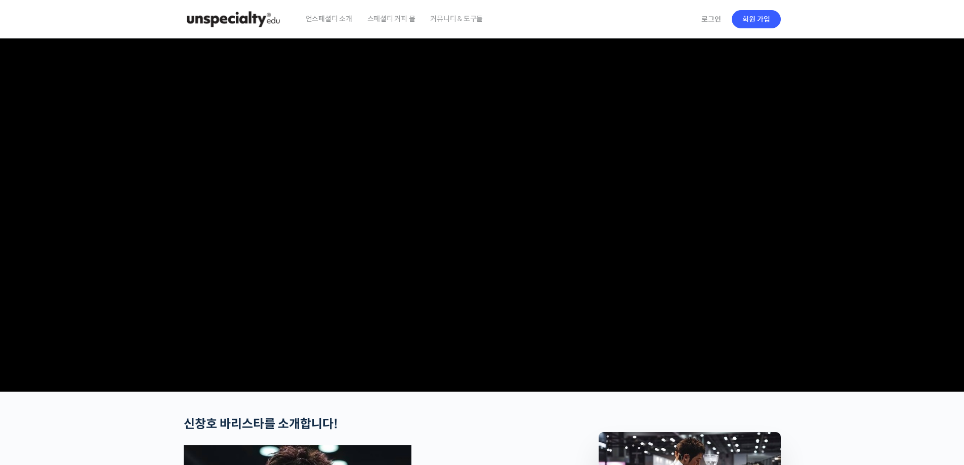
click at [219, 18] on img at bounding box center [233, 19] width 99 height 30
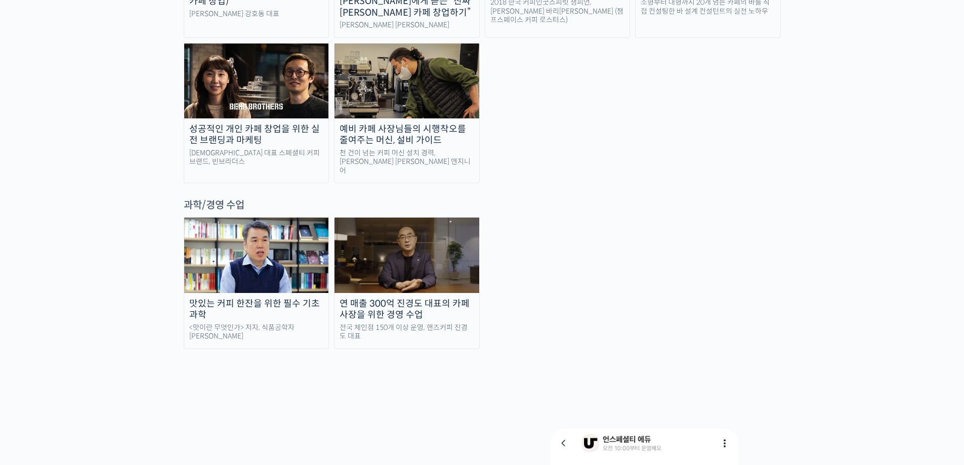
scroll to position [2277, 0]
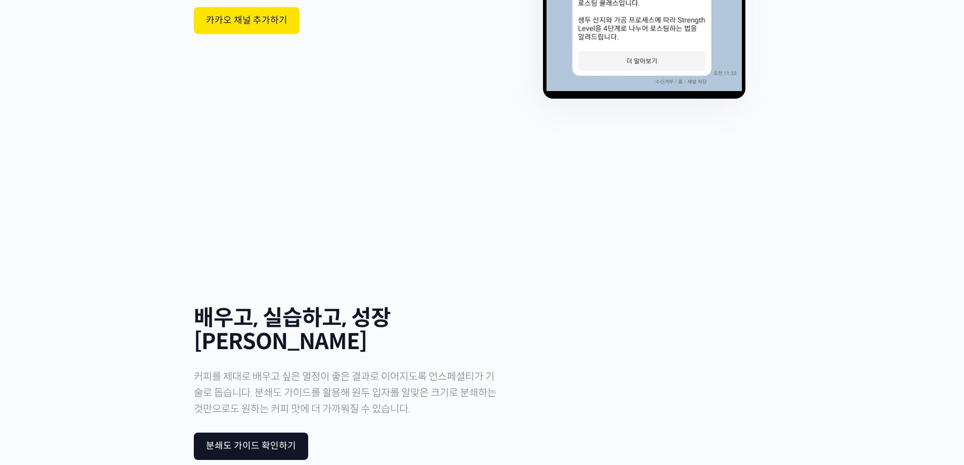
drag, startPoint x: 889, startPoint y: 310, endPoint x: 892, endPoint y: 66, distance: 243.9
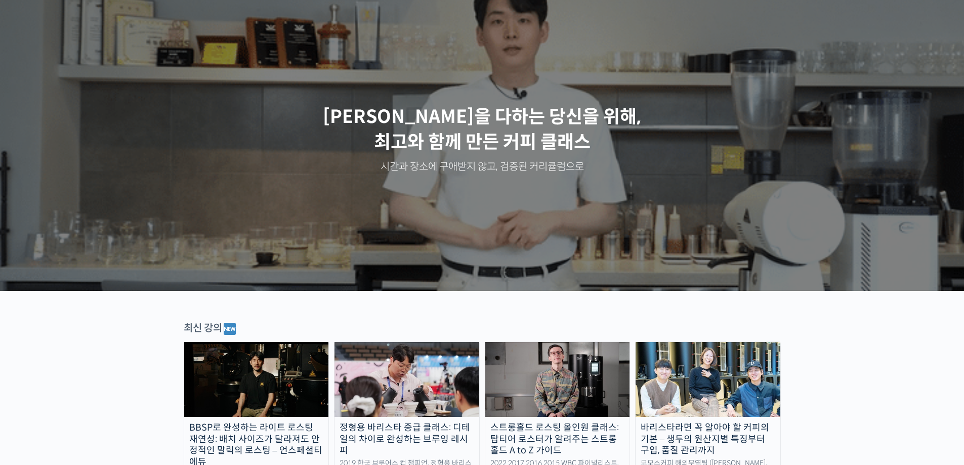
scroll to position [0, 0]
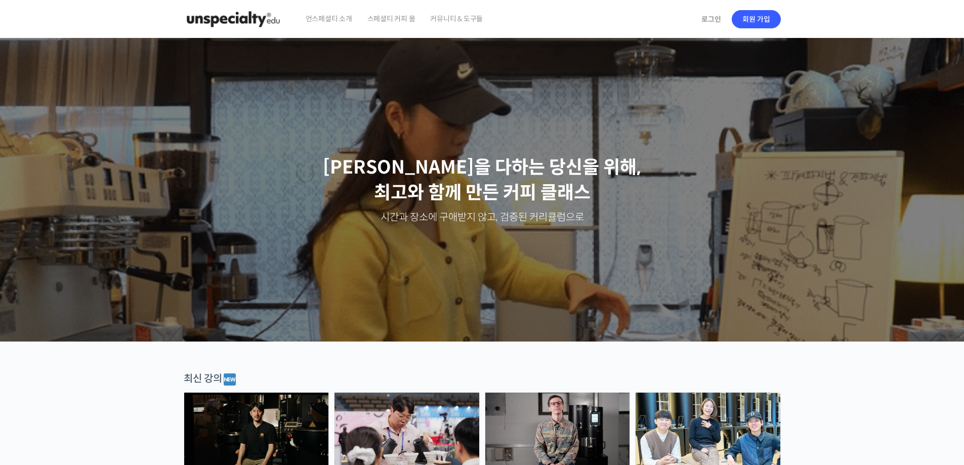
click at [258, 22] on img at bounding box center [233, 19] width 99 height 30
